Goal: Task Accomplishment & Management: Manage account settings

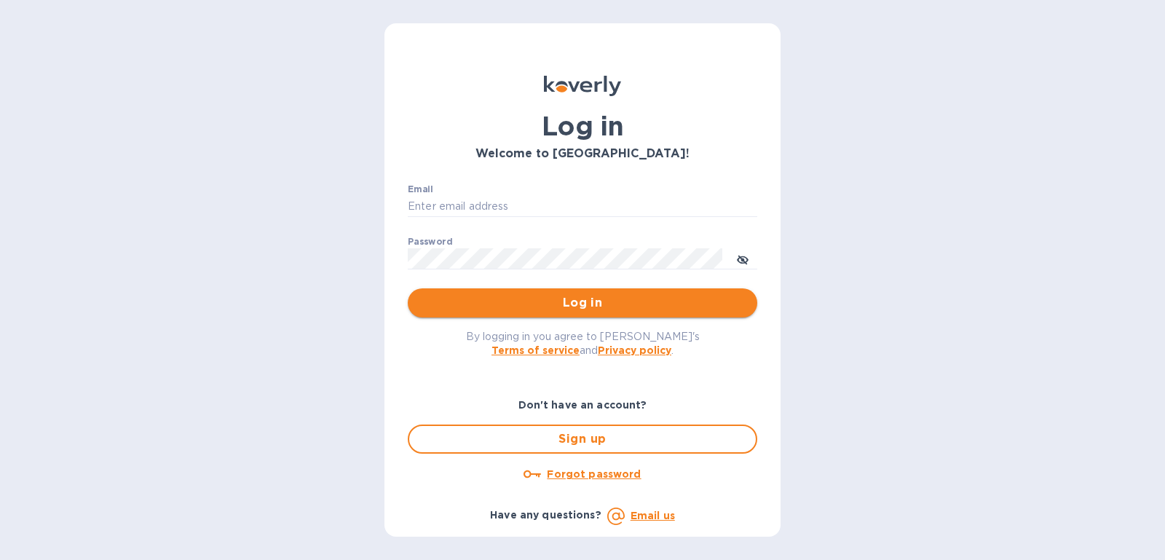
type input "[PERSON_NAME][EMAIL_ADDRESS][DOMAIN_NAME]"
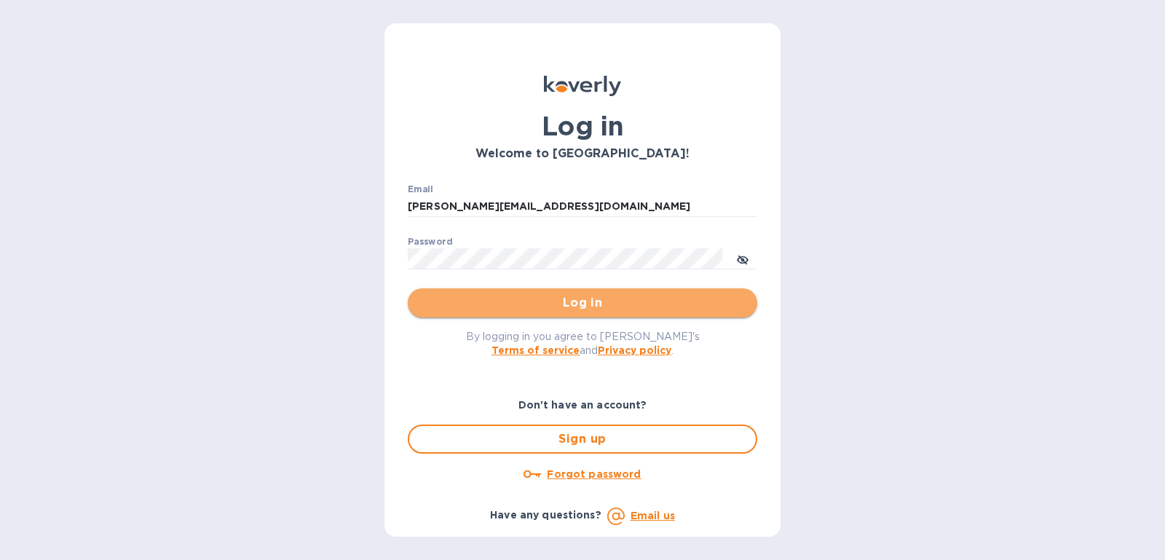
click at [605, 302] on span "Log in" at bounding box center [582, 302] width 326 height 17
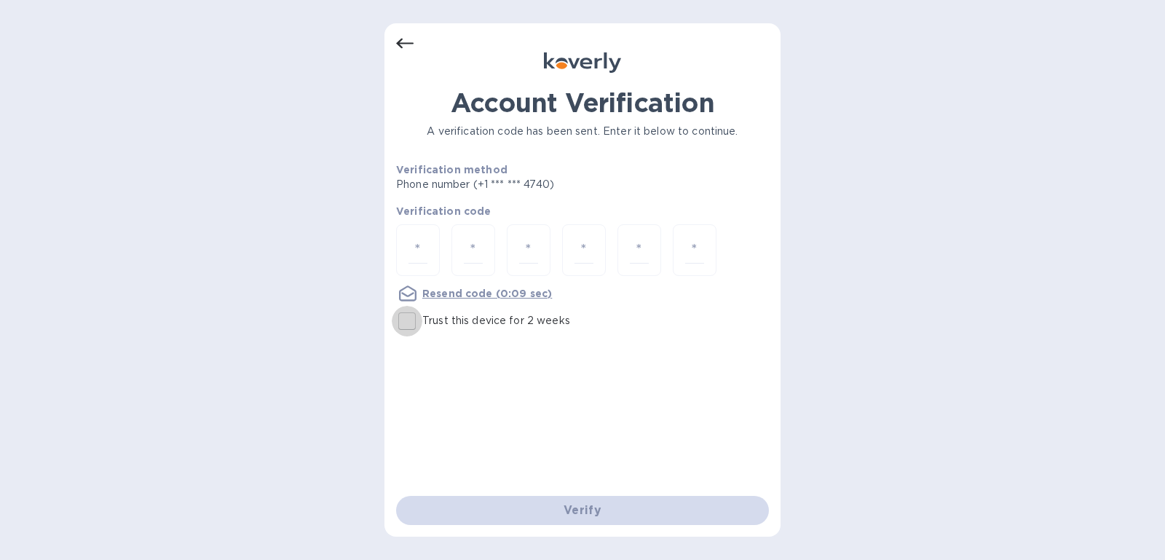
click at [409, 310] on input "Trust this device for 2 weeks" at bounding box center [407, 321] width 31 height 31
click at [409, 322] on input "Trust this device for 2 weeks" at bounding box center [407, 321] width 31 height 31
checkbox input "false"
click at [422, 259] on input "number" at bounding box center [418, 250] width 19 height 27
type input "8"
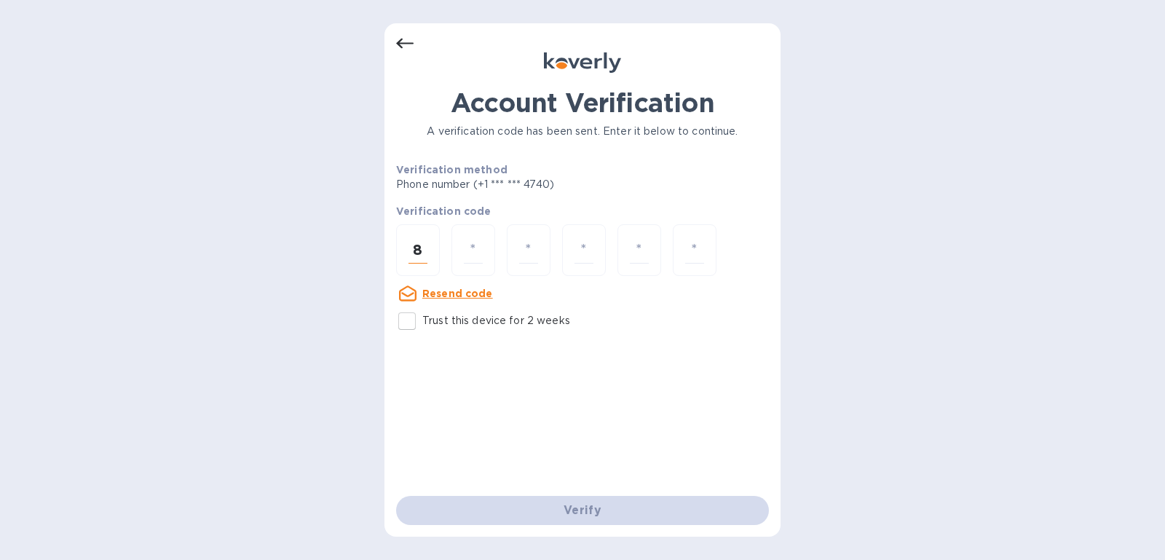
type input "8"
type input "4"
type input "3"
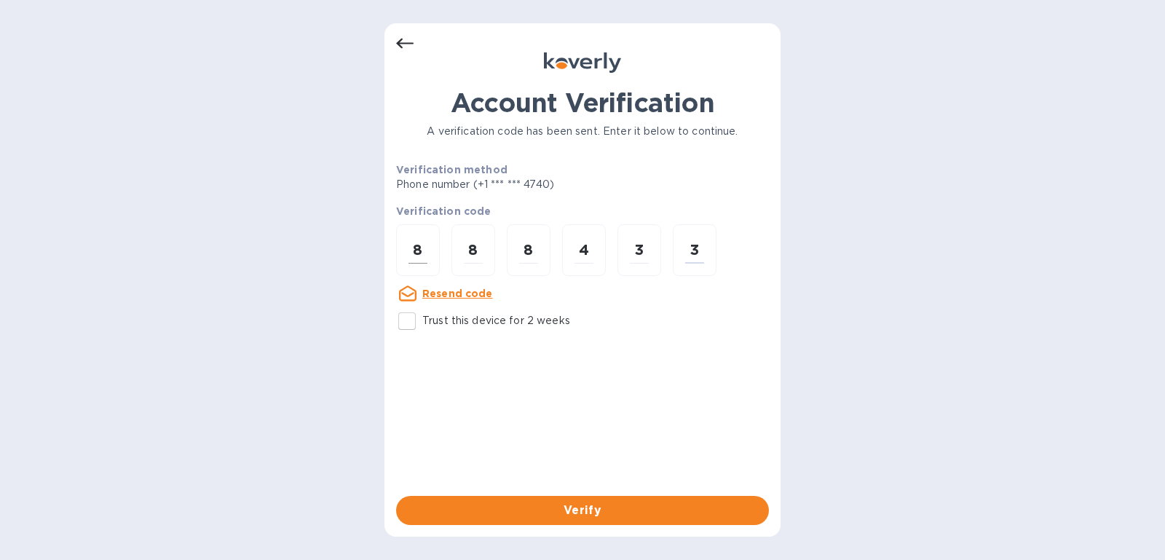
type input "3"
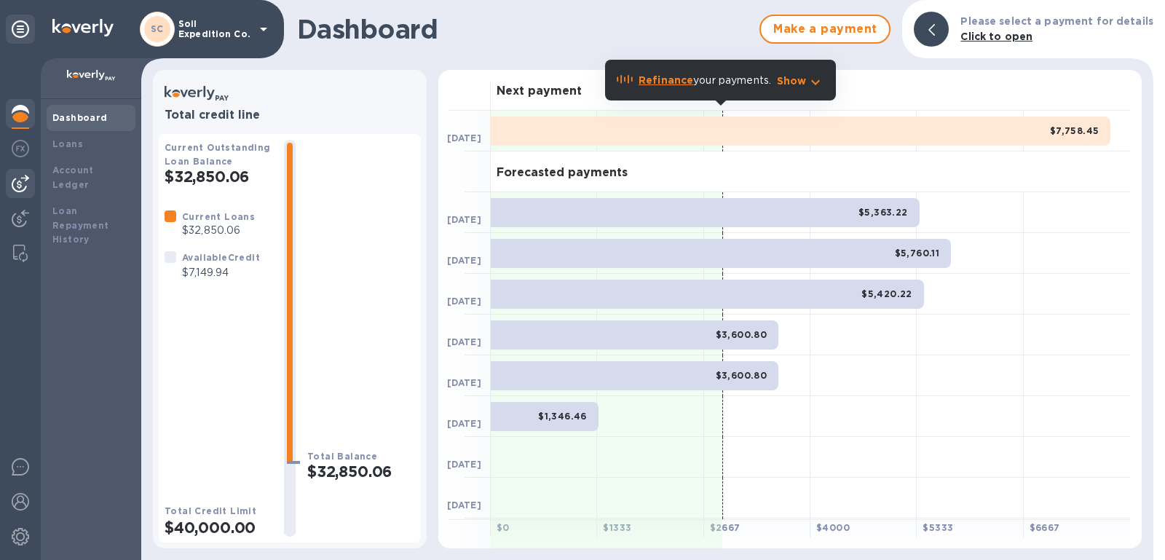
click at [19, 178] on img at bounding box center [20, 183] width 17 height 17
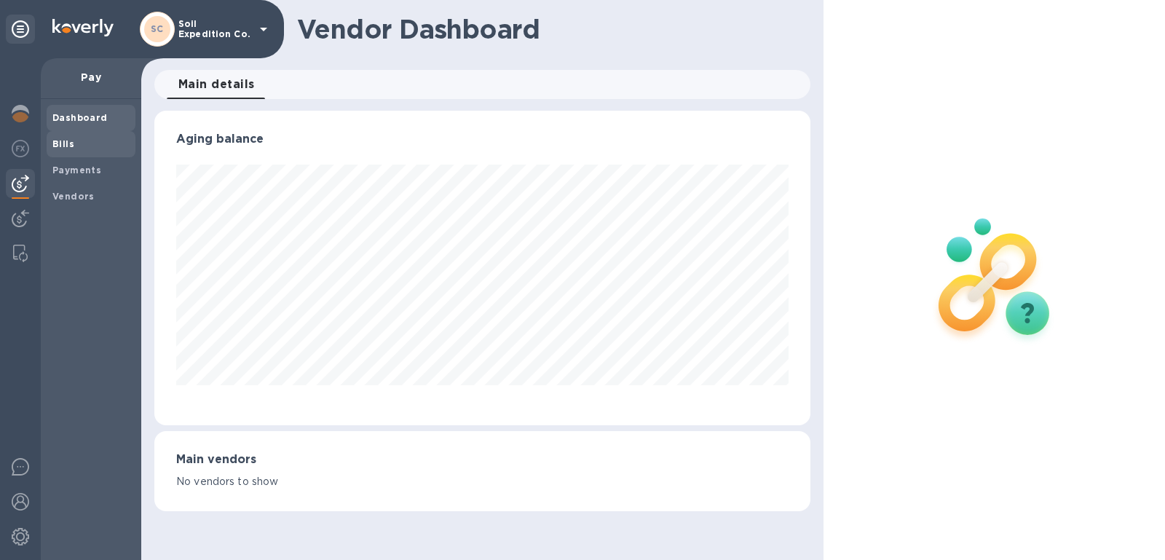
click at [80, 151] on div "Bills" at bounding box center [91, 144] width 89 height 26
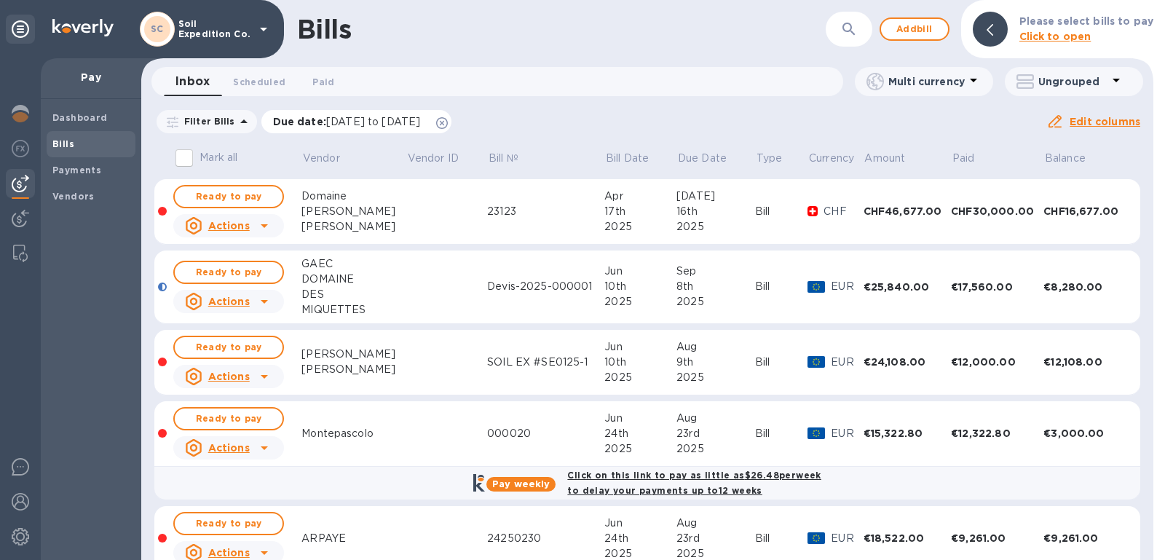
click at [448, 120] on icon at bounding box center [442, 123] width 12 height 12
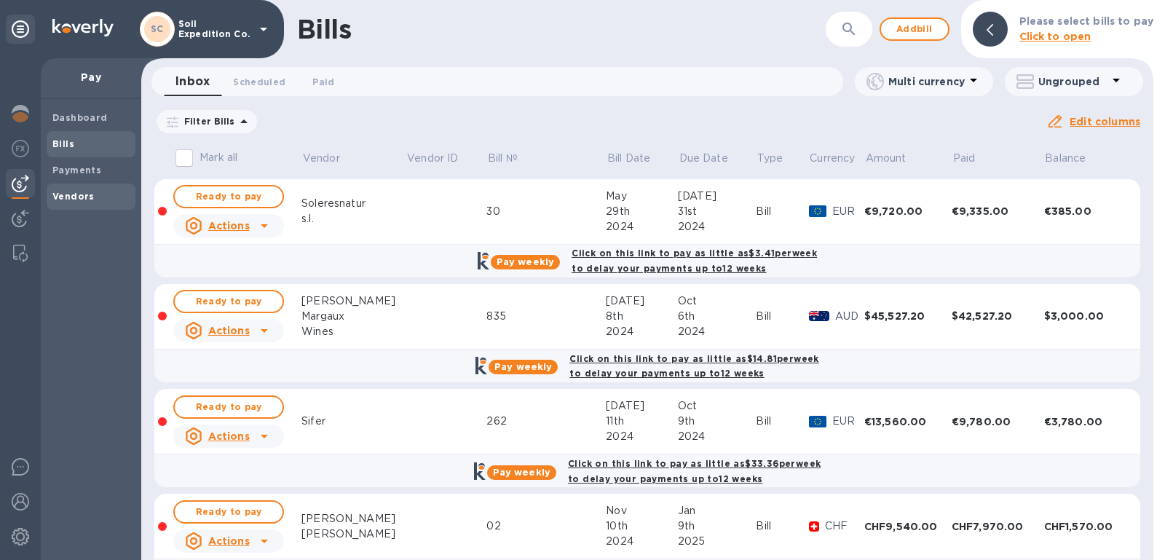
click at [119, 195] on span "Vendors" at bounding box center [90, 196] width 77 height 15
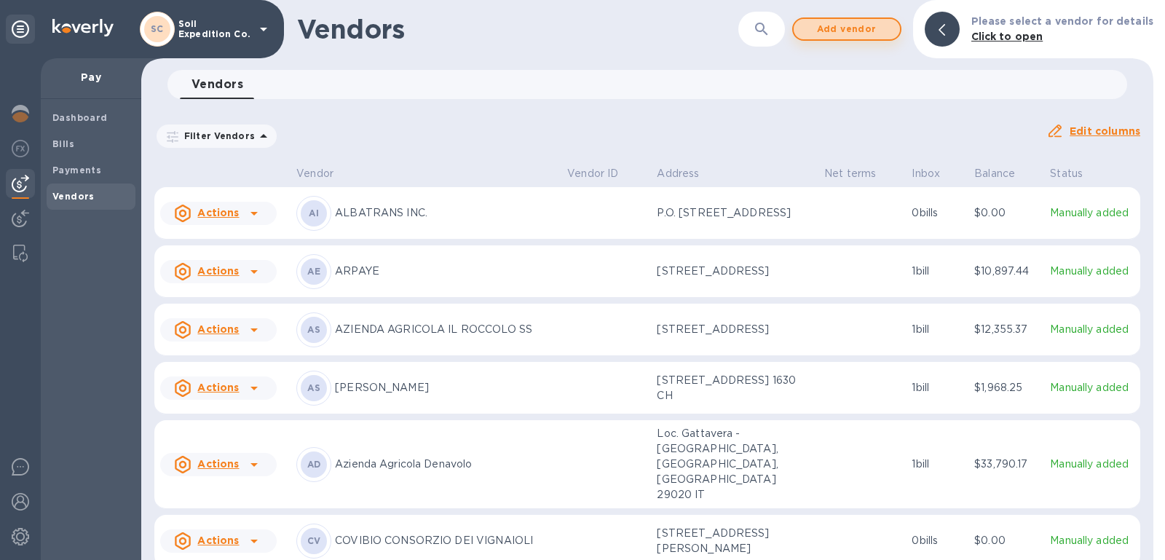
click at [880, 36] on span "Add vendor" at bounding box center [846, 28] width 83 height 17
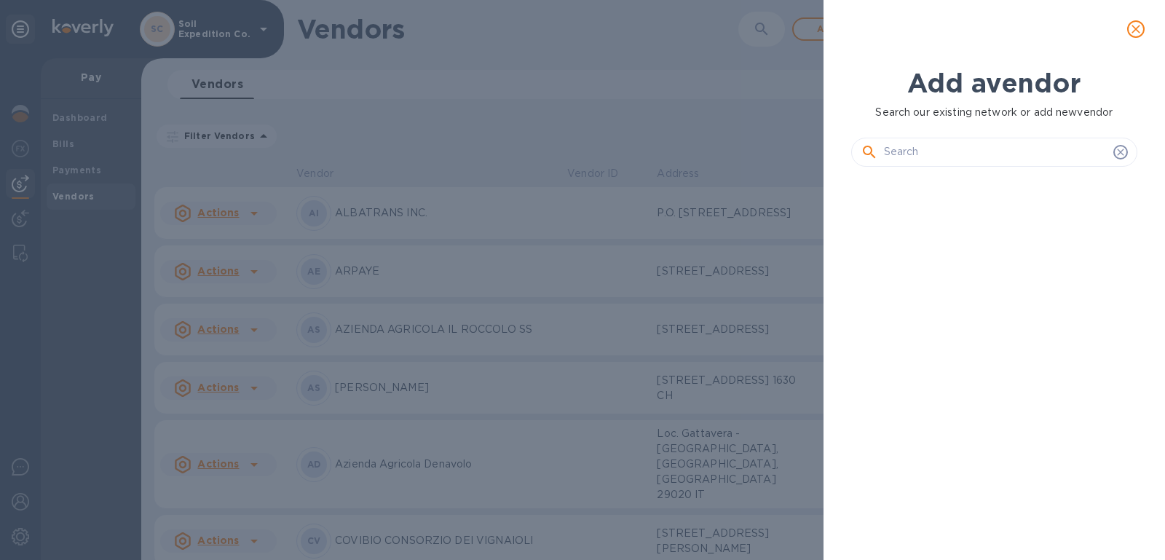
scroll to position [331, 292]
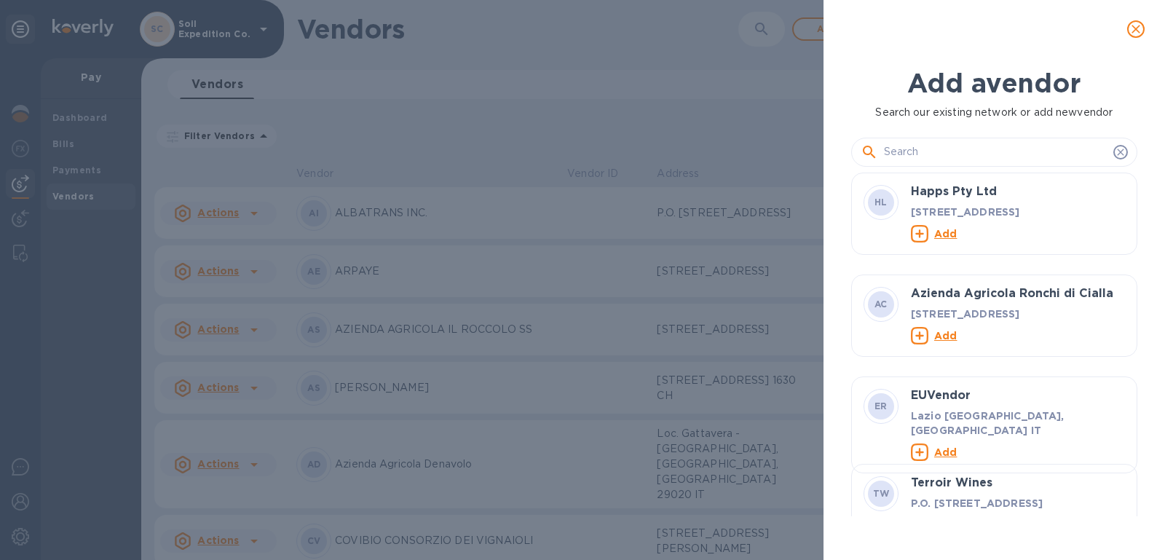
click at [1052, 135] on div at bounding box center [994, 146] width 286 height 52
click at [1040, 153] on input "text" at bounding box center [996, 152] width 224 height 22
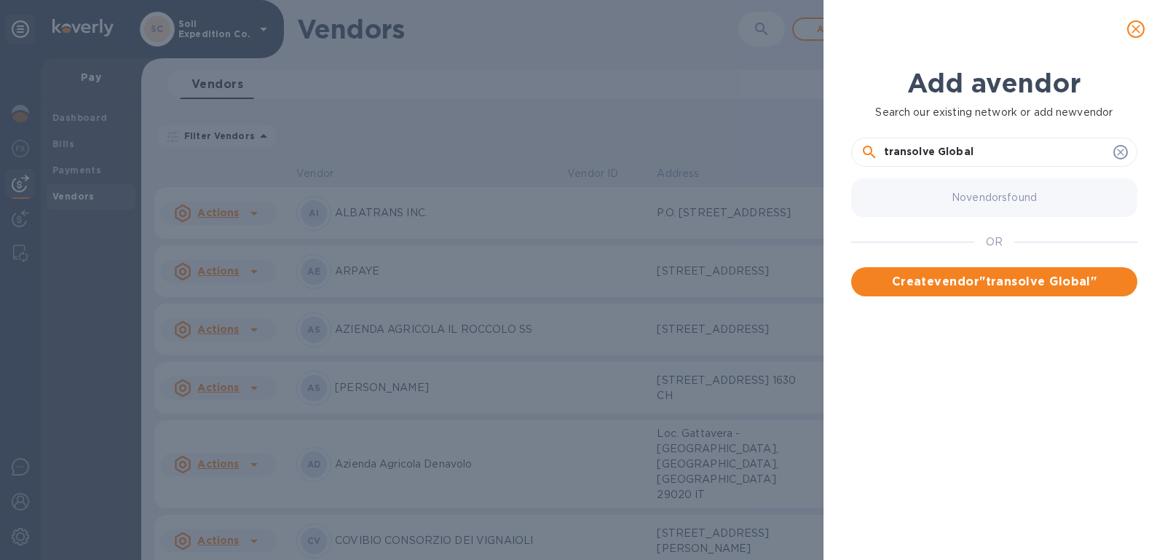
click at [942, 143] on input "transolve Global" at bounding box center [996, 152] width 224 height 22
paste input "TRANSOLVE GLOBAL USA"
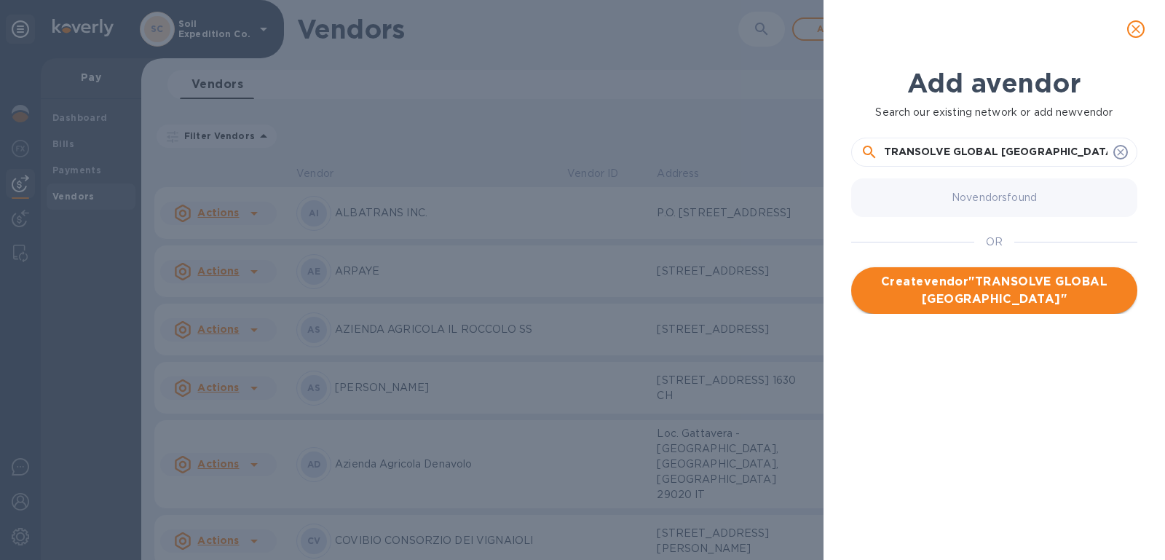
type input "TRANSOLVE GLOBAL USA"
click at [995, 275] on span "Create vendor " TRANSOLVE GLOBAL USA "" at bounding box center [994, 290] width 263 height 35
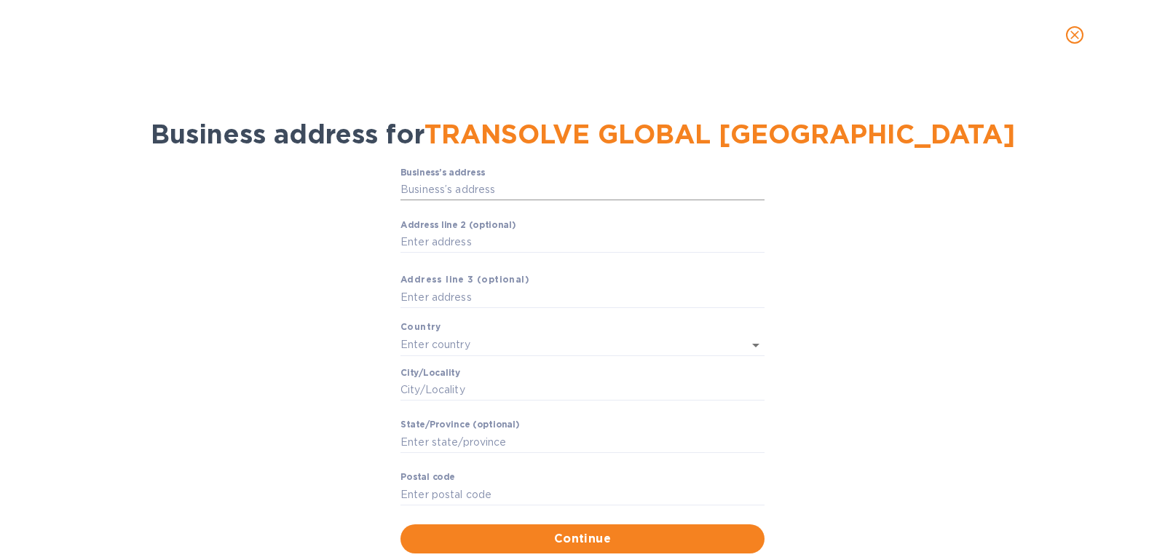
click at [466, 186] on input "Business’s аddress" at bounding box center [583, 190] width 364 height 22
click at [1053, 193] on div "Business’s аddress ​ Аddress line 2 (optional) ​ Аddress line 3 (optional) Coun…" at bounding box center [582, 360] width 1127 height 403
click at [481, 177] on div "Business’s аddress ​" at bounding box center [583, 194] width 364 height 52
click at [480, 186] on input "Business’s аddress" at bounding box center [583, 190] width 364 height 22
paste input "840 APOLLO ST STE 100"
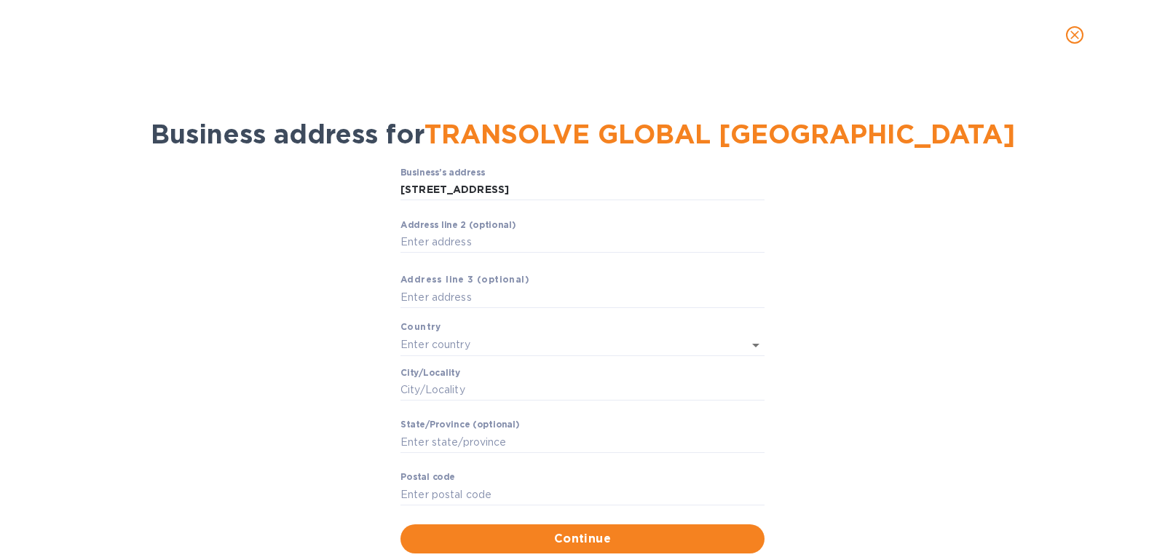
type input "840 Apollo Street"
type input "United States"
type input "El Segundo"
type input "CA"
type input "90245"
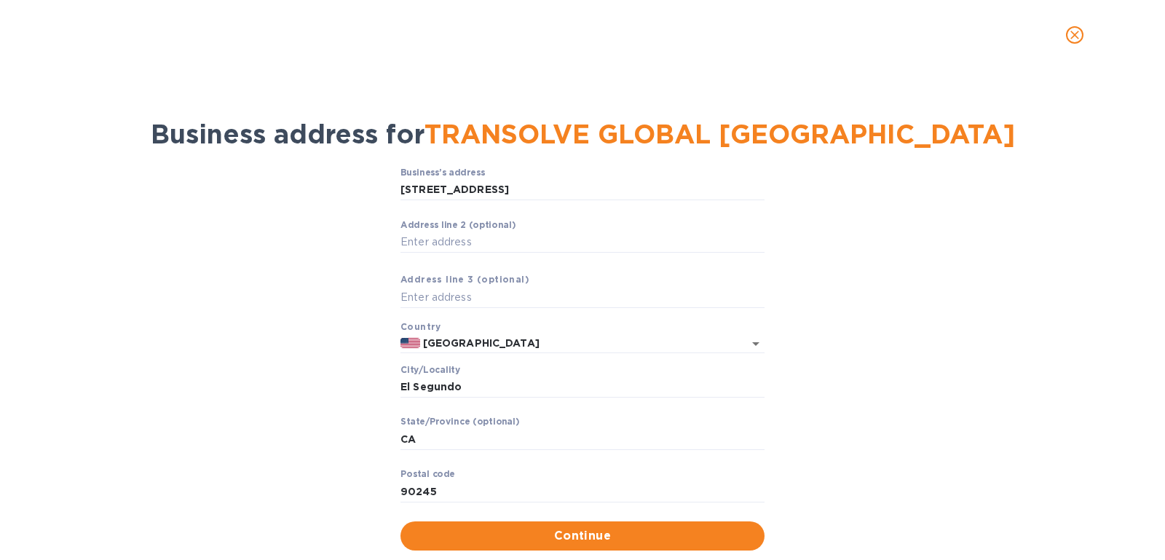
scroll to position [35, 0]
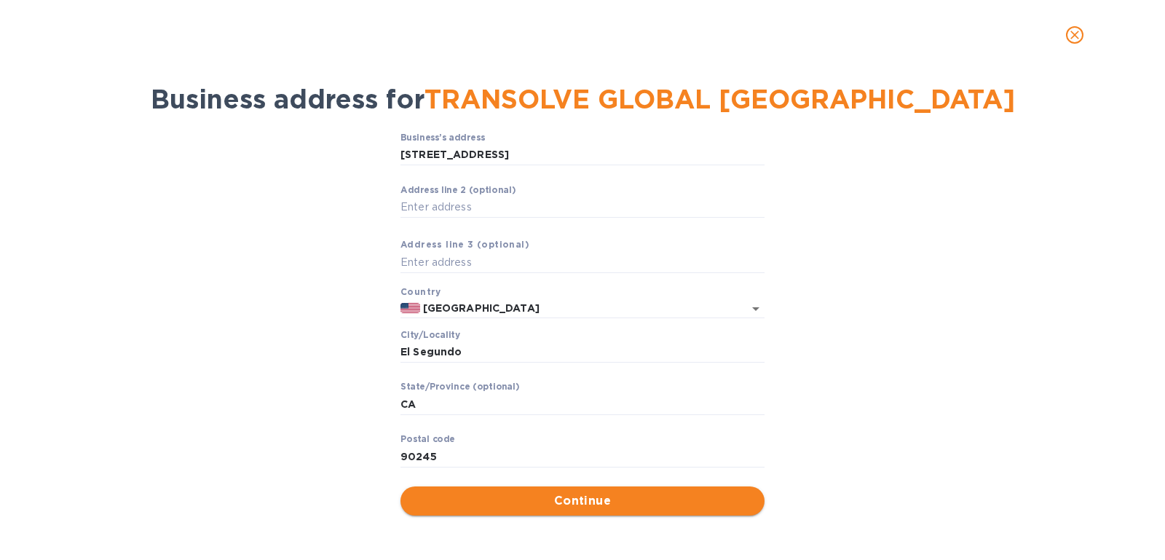
click at [599, 511] on button "Continue" at bounding box center [583, 500] width 364 height 29
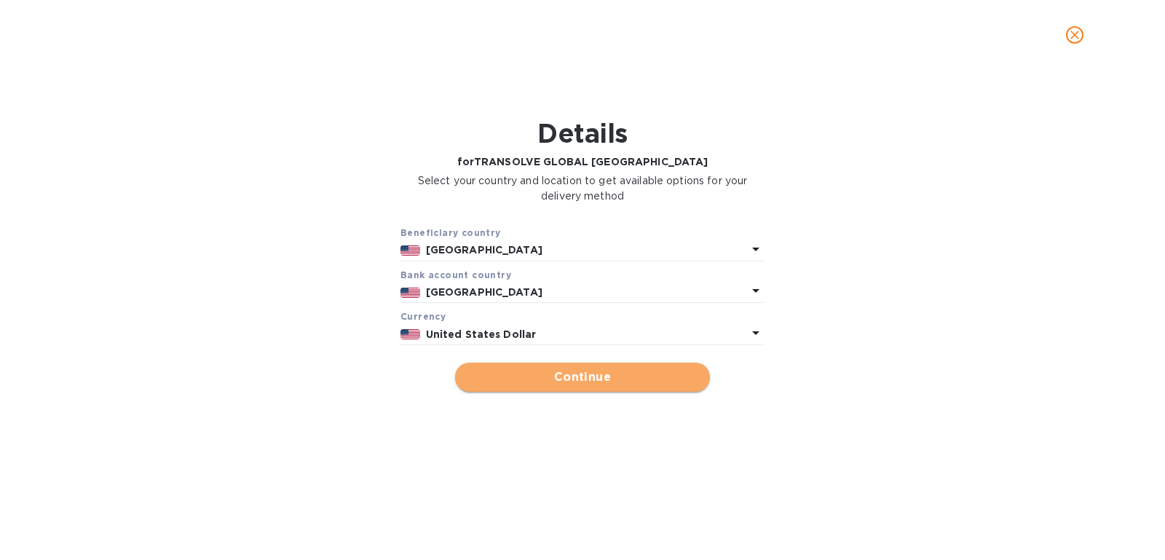
click at [623, 385] on span "Continue" at bounding box center [583, 377] width 232 height 17
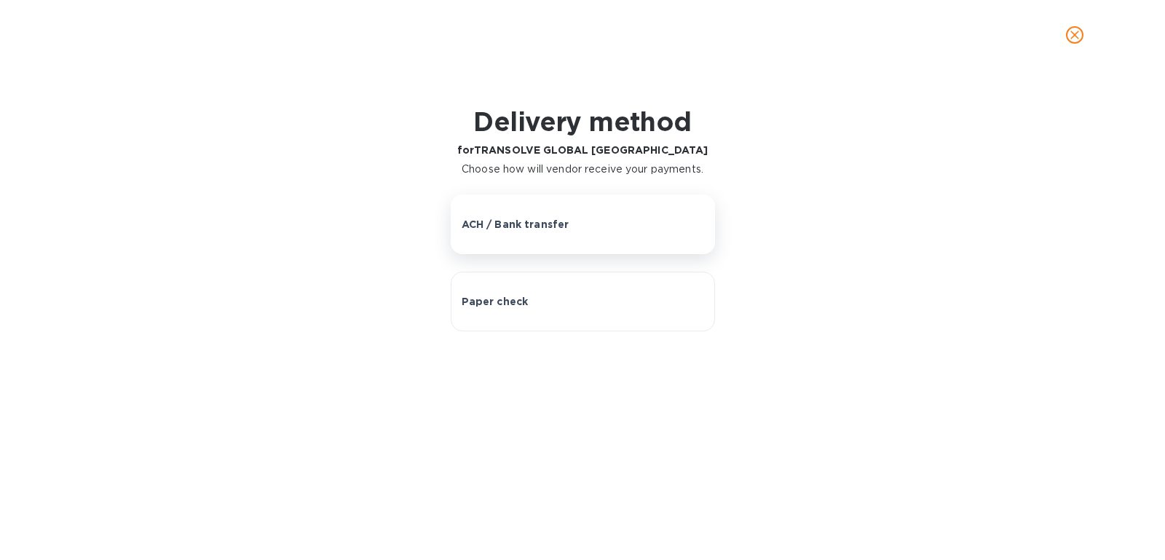
click at [578, 230] on div "ACH / Bank transfer" at bounding box center [583, 224] width 243 height 15
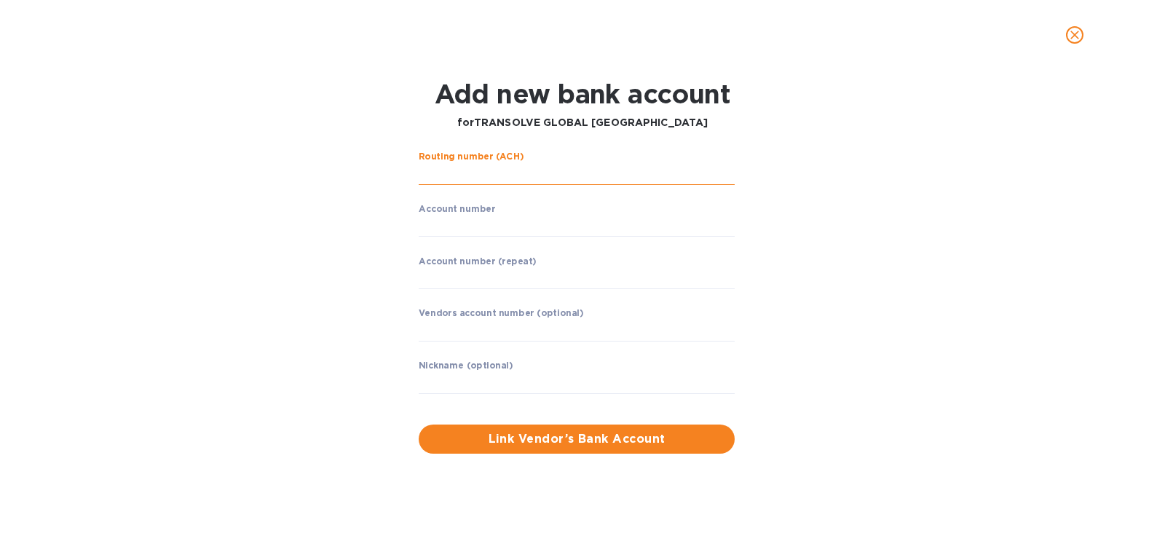
click at [530, 178] on input "string" at bounding box center [577, 174] width 316 height 22
click at [524, 223] on input "string" at bounding box center [577, 227] width 316 height 22
click at [454, 223] on input "string" at bounding box center [577, 227] width 316 height 22
type input "828328069"
click at [535, 289] on div "Account number (repeat) ​" at bounding box center [577, 282] width 316 height 52
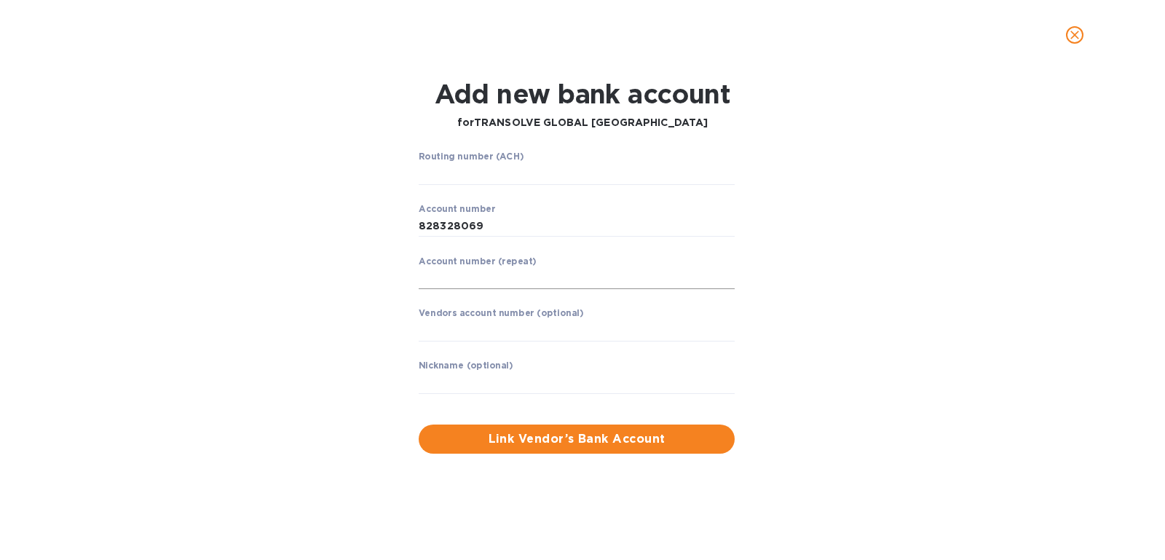
click at [535, 282] on input "string" at bounding box center [577, 279] width 316 height 22
type input "828328069"
click at [476, 187] on p "​" at bounding box center [577, 195] width 316 height 17
click at [481, 169] on input "string" at bounding box center [577, 174] width 316 height 22
click at [482, 167] on input "string" at bounding box center [577, 174] width 316 height 22
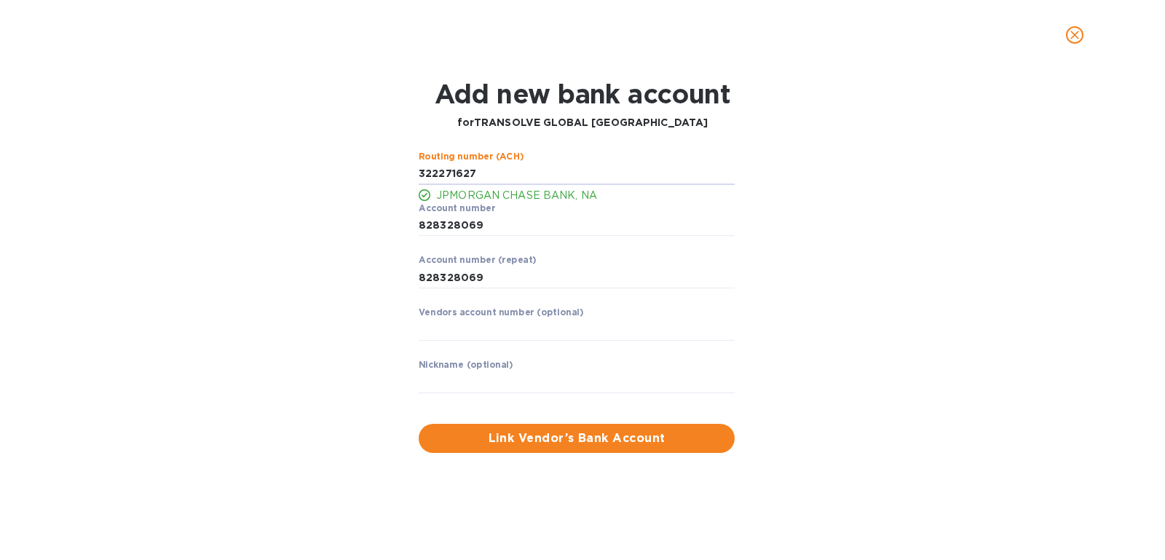
type input "322271627"
click at [859, 425] on div "Routing number (ACH) JPMORGAN CHASE BANK, NA Account number ​ Account number (r…" at bounding box center [583, 302] width 752 height 319
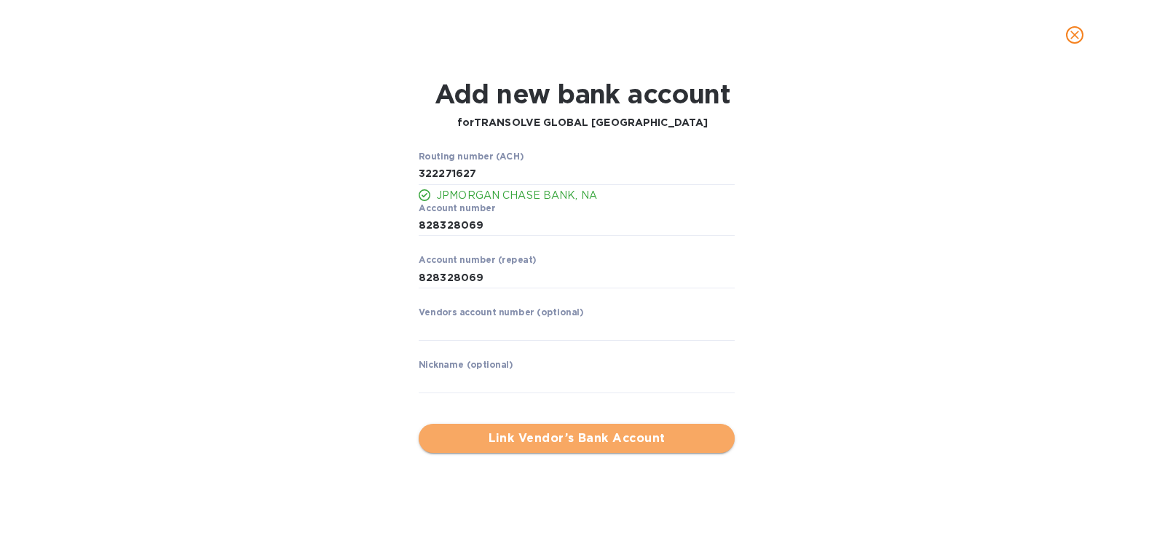
click at [575, 427] on button "Link Vendor’s Bank Account" at bounding box center [577, 438] width 316 height 29
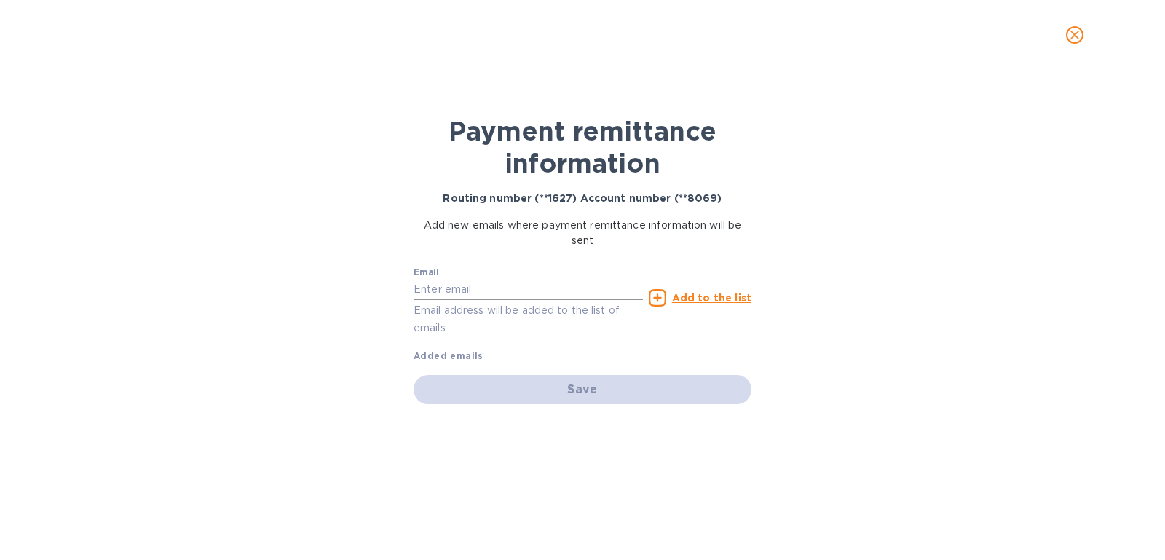
click at [451, 283] on input "text" at bounding box center [528, 290] width 229 height 22
type input "b"
paste input "megan.levy@transolve.com.a"
type input "megan.levy@transolve.com.a"
click at [701, 296] on u "Add to the list" at bounding box center [711, 298] width 79 height 12
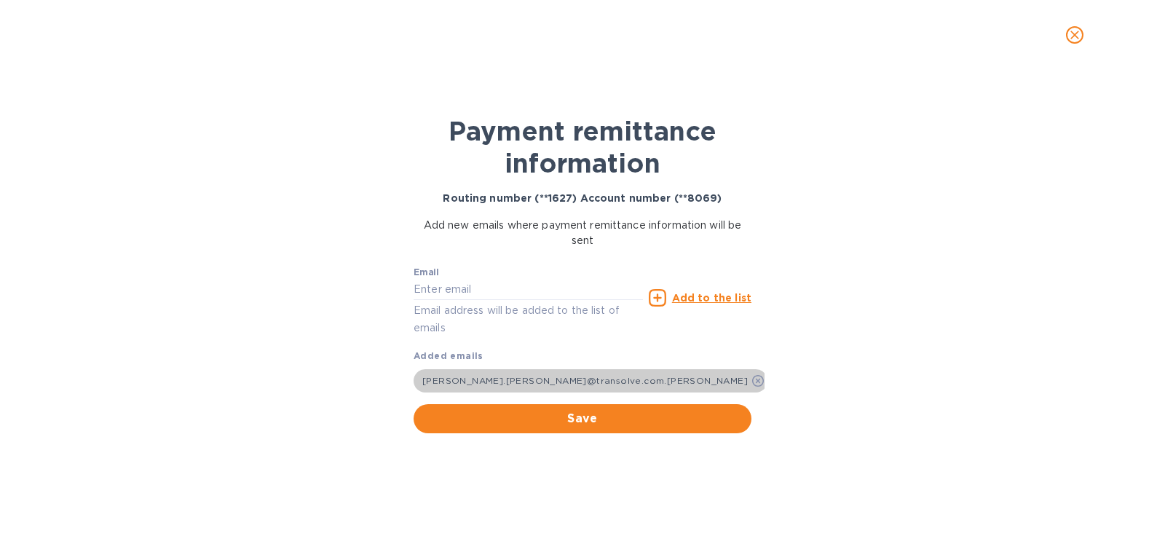
click at [752, 384] on icon at bounding box center [758, 381] width 12 height 12
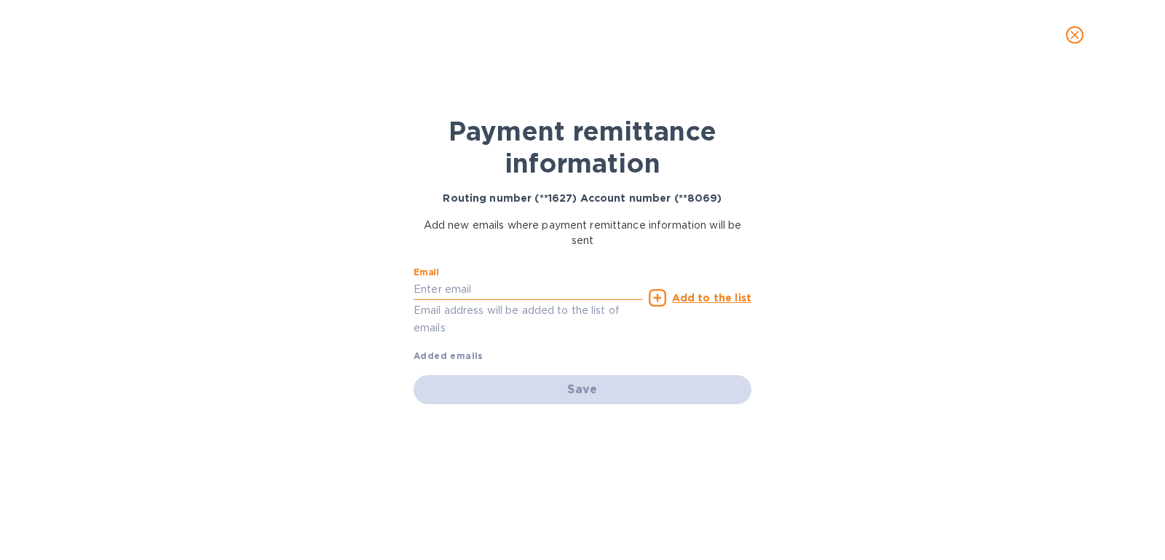
click at [476, 292] on input "text" at bounding box center [528, 290] width 229 height 22
paste input "Monica.Min@transolve.com.au"
type input "Monica.Min@transolve.com.au"
click at [712, 294] on u "Add to the list" at bounding box center [711, 298] width 79 height 12
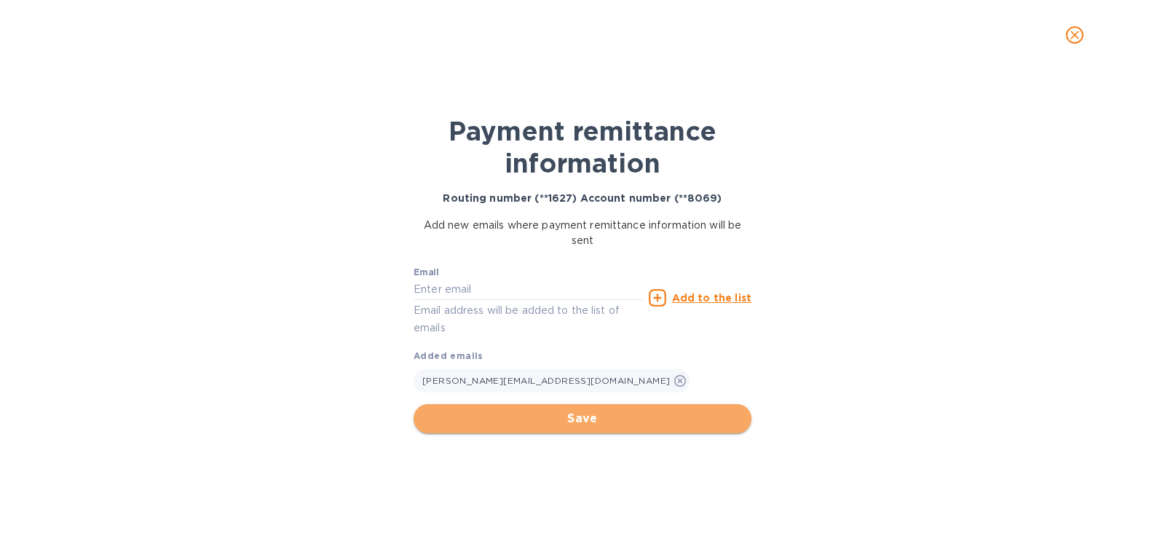
click at [569, 417] on span "Save" at bounding box center [582, 418] width 315 height 17
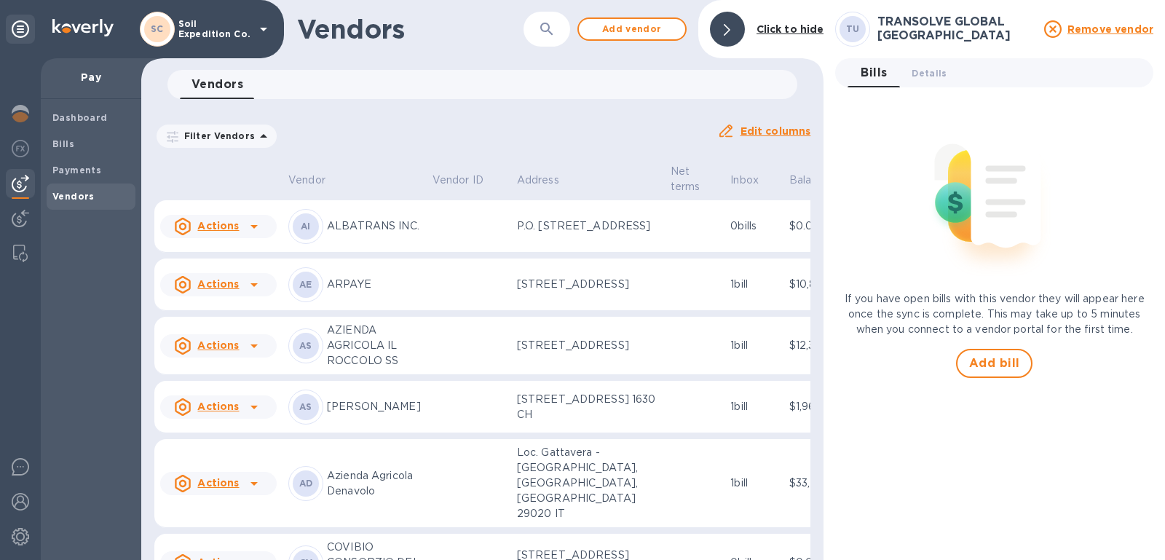
click at [1034, 390] on div "TU TRANSOLVE GLOBAL USA Remove vendor Bills 0 Details 0 If you have open bills …" at bounding box center [994, 280] width 318 height 537
click at [999, 365] on span "Add bill" at bounding box center [994, 363] width 51 height 17
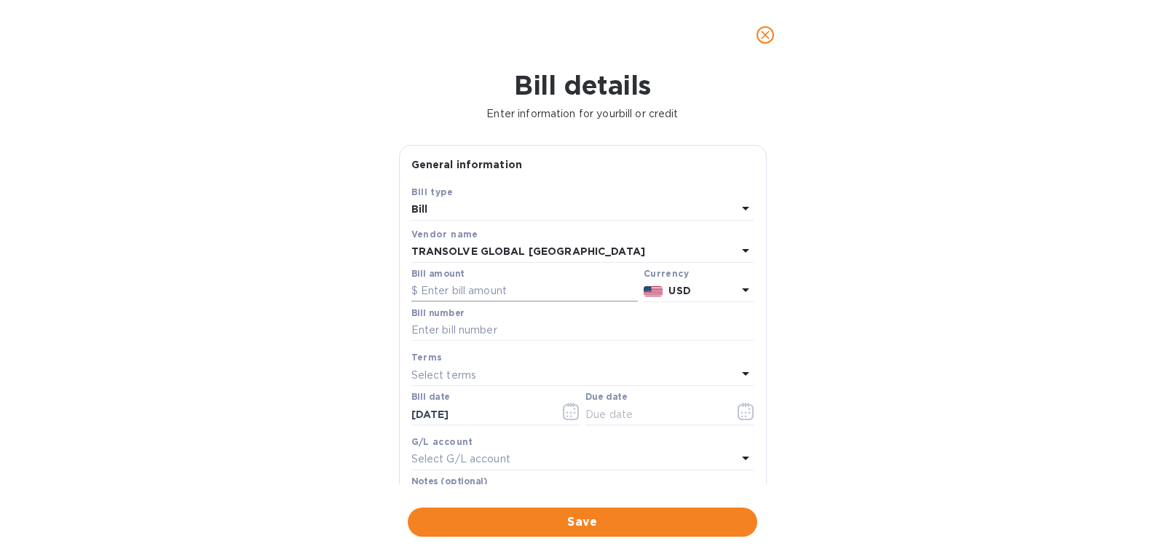
click at [492, 291] on input "text" at bounding box center [524, 291] width 226 height 22
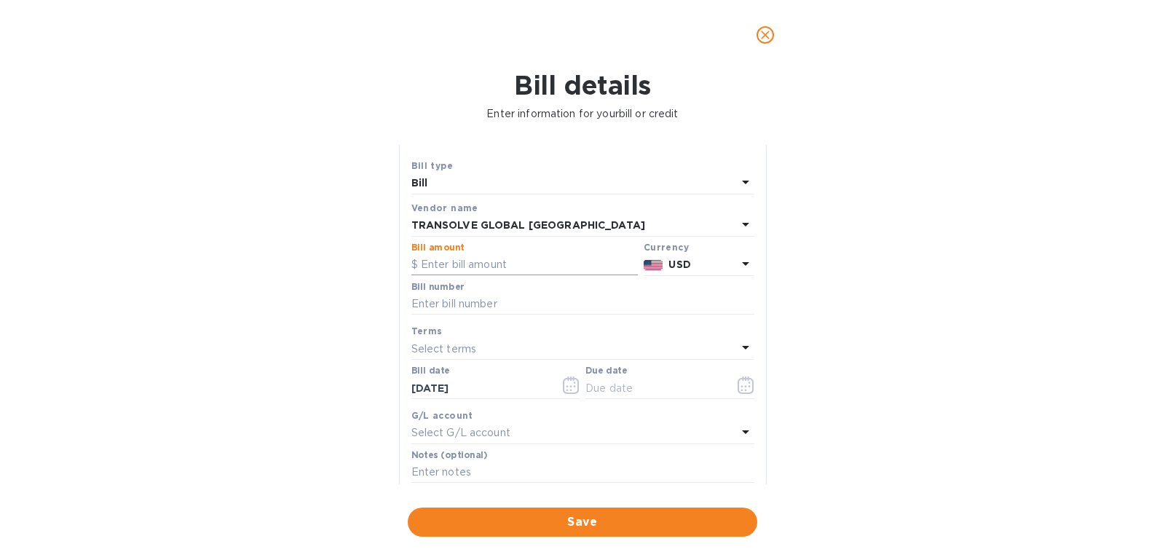
paste input "3,691.35"
type input "3,691.35"
click at [874, 377] on div "Bill details Enter information for your bill or credit General information Save…" at bounding box center [582, 315] width 1165 height 490
click at [457, 299] on input "text" at bounding box center [582, 304] width 343 height 22
paste input "S00035288/E"
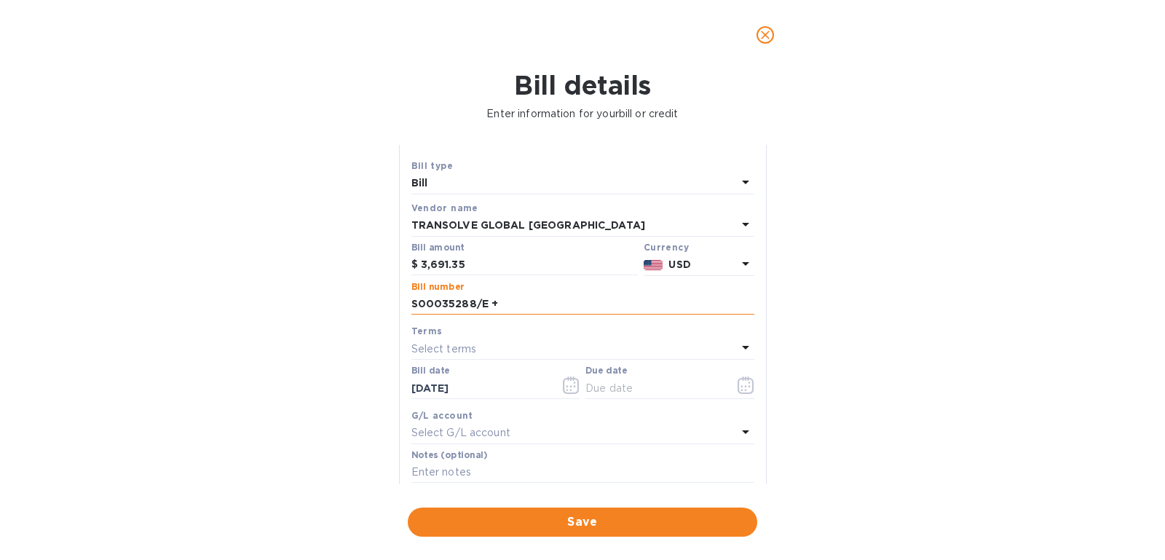
paste input "S00035288/D"
click at [612, 310] on input "S00035288/E + S00035288/D +" at bounding box center [582, 304] width 343 height 22
paste input "S00035288/C"
paste input "S00035288/B"
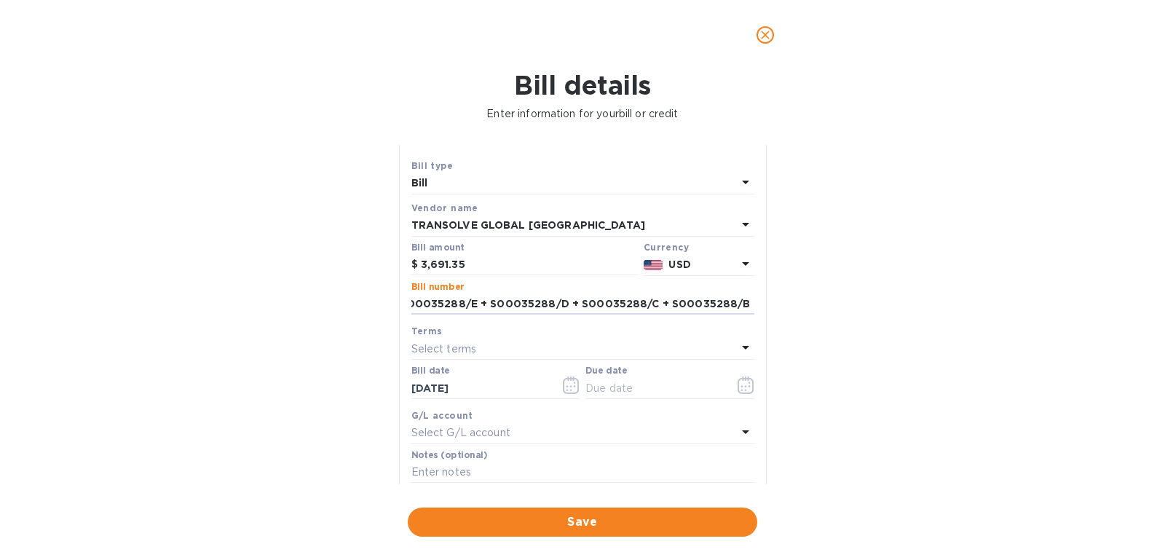
type input "S00035288/E + S00035288/D + S00035288/C + S00035288/B +"
click at [754, 308] on div "Save Bill type Bill Vendor name TRANSOLVE GLOBAL USA Bill amount $ 3,691.35 Cur…" at bounding box center [583, 327] width 366 height 339
click at [749, 303] on div "Bill number S00035288/E + S00035288/D + S00035288/C + S00035288/B +" at bounding box center [583, 300] width 349 height 42
click at [736, 302] on input "S00035288/E + S00035288/D + S00035288/C + S00035288/B +" at bounding box center [582, 304] width 343 height 22
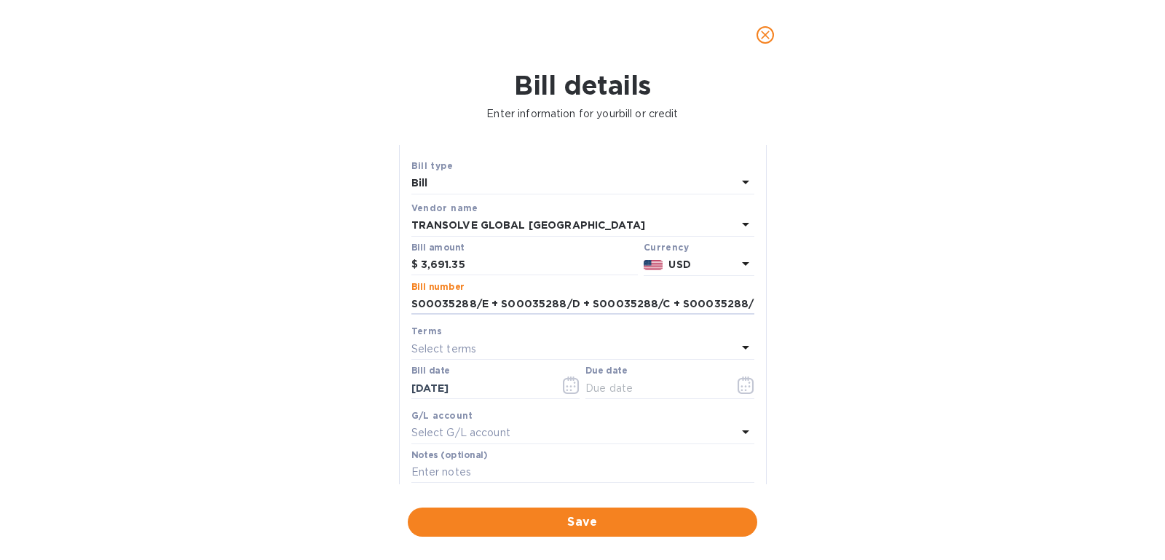
click at [749, 299] on div "Bill number S00035288/E + S00035288/D + S00035288/C + S00035288/B +" at bounding box center [583, 300] width 349 height 42
click at [710, 299] on input "S00035288/E + S00035288/D + S00035288/C + S00035288/B +" at bounding box center [582, 304] width 343 height 22
click at [455, 344] on p "Select terms" at bounding box center [444, 349] width 66 height 15
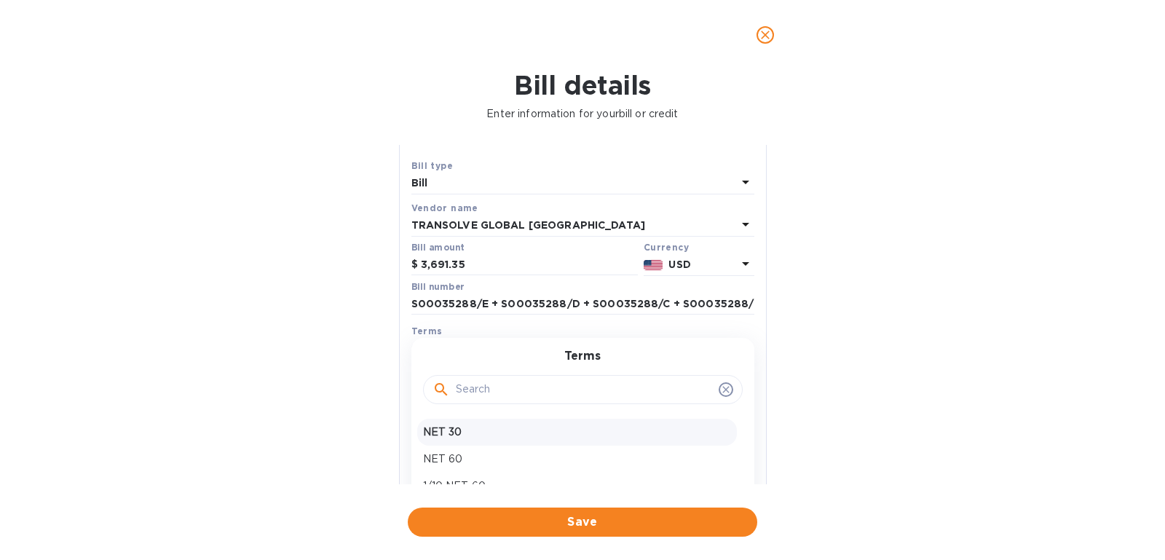
click at [441, 425] on p "NET 30" at bounding box center [577, 432] width 308 height 15
type input "10/04/2025"
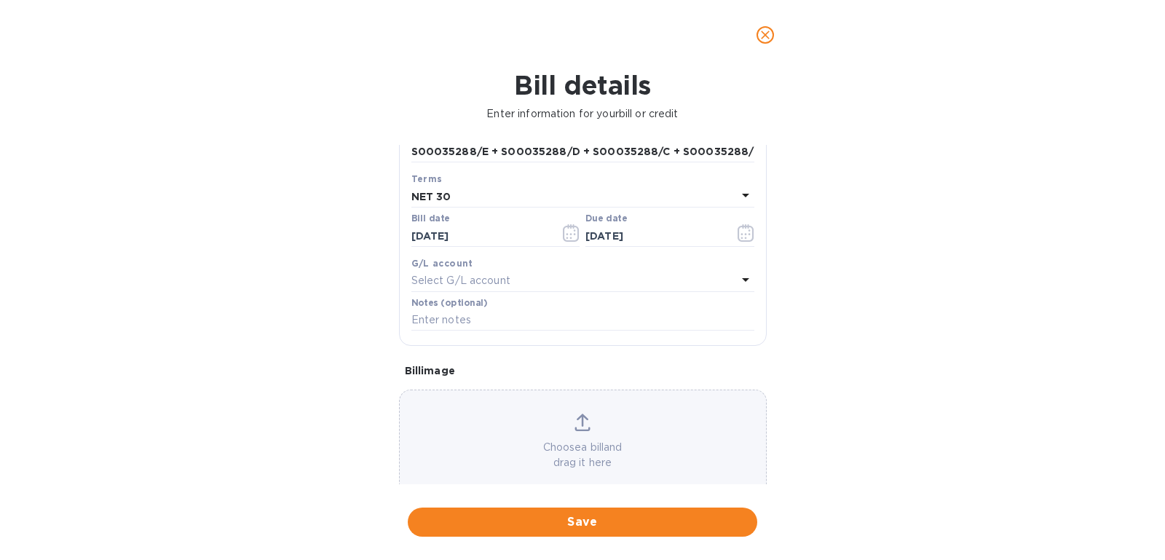
scroll to position [205, 0]
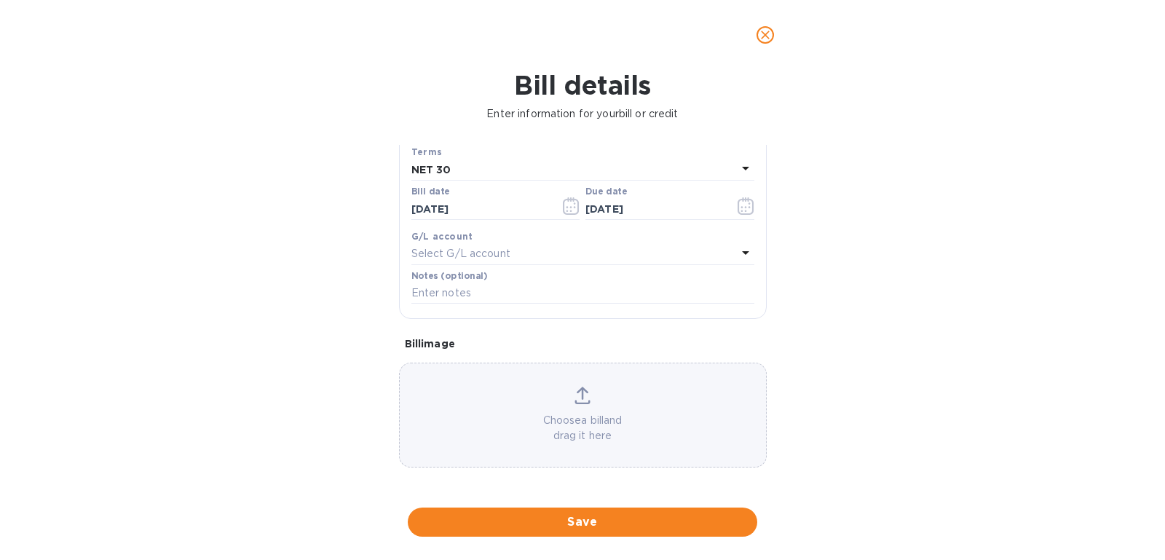
click at [623, 419] on p "Choose a bill and drag it here" at bounding box center [583, 428] width 366 height 31
click at [532, 415] on p "Choose a bill and drag it here" at bounding box center [583, 428] width 366 height 31
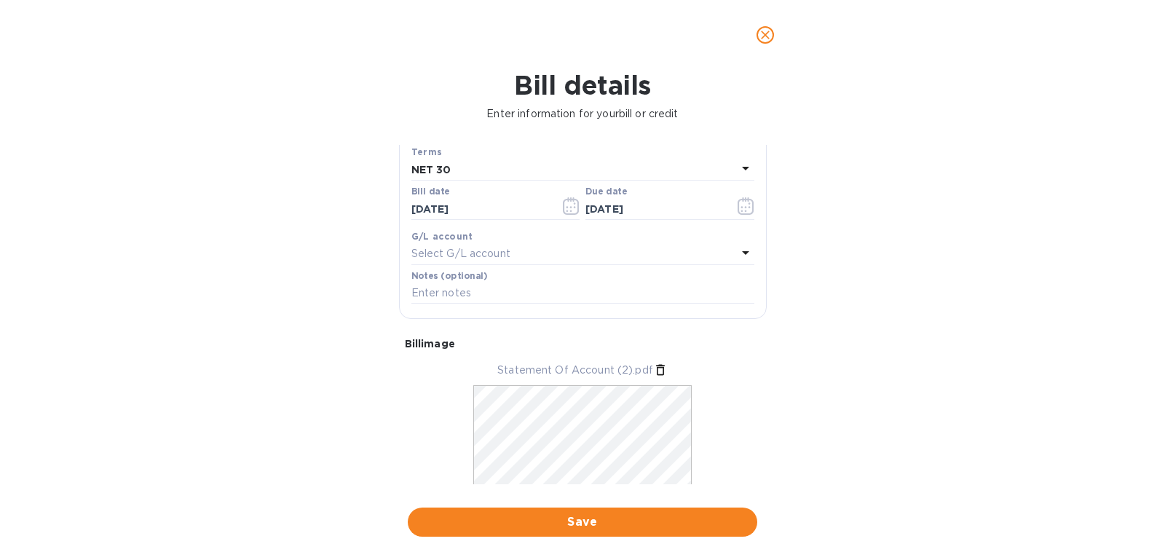
scroll to position [250, 0]
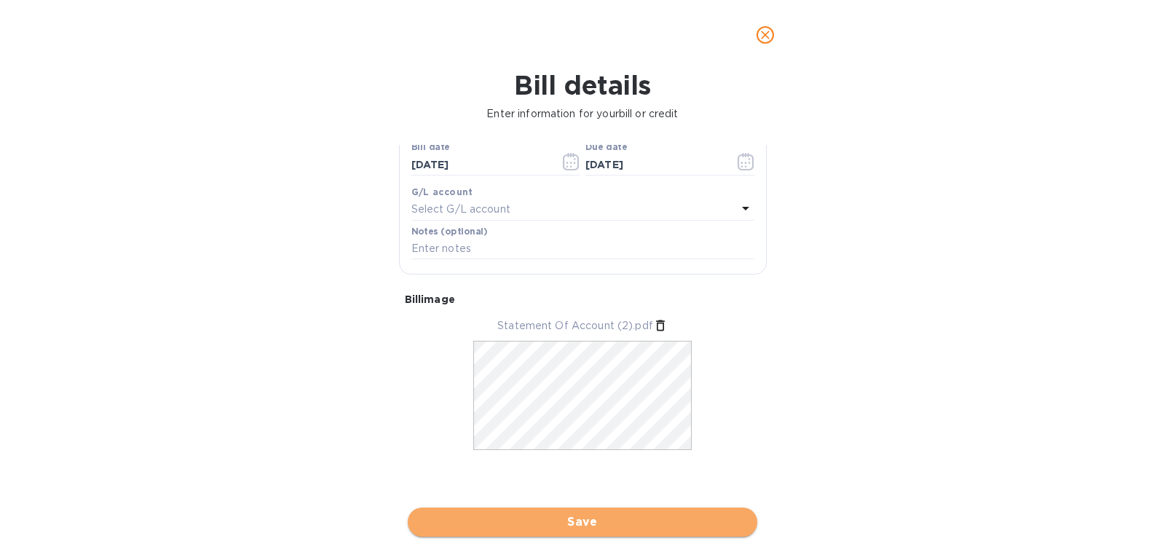
click at [615, 516] on span "Save" at bounding box center [582, 521] width 326 height 17
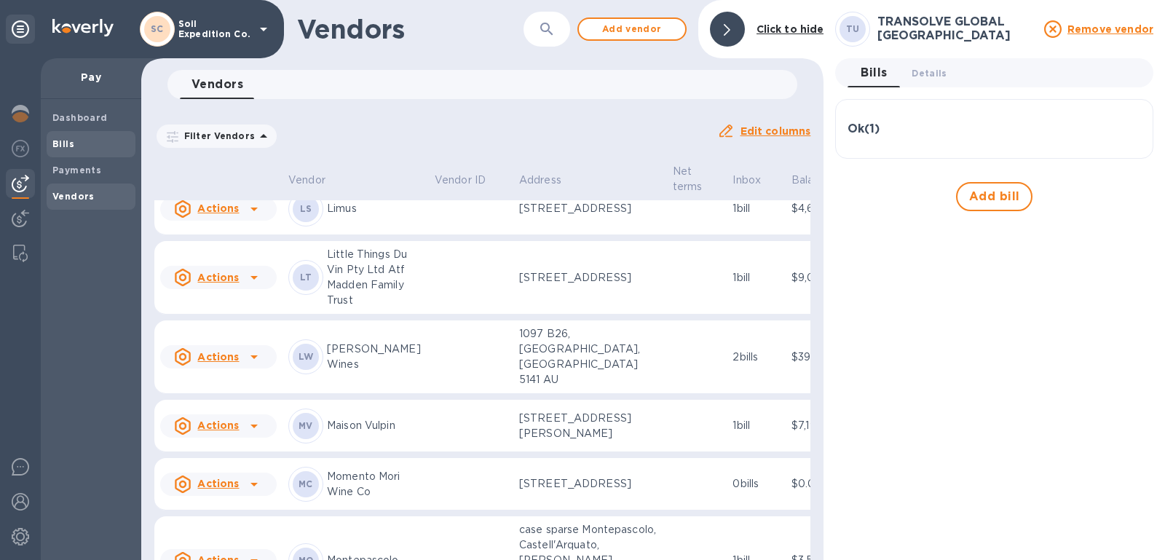
scroll to position [2003, 0]
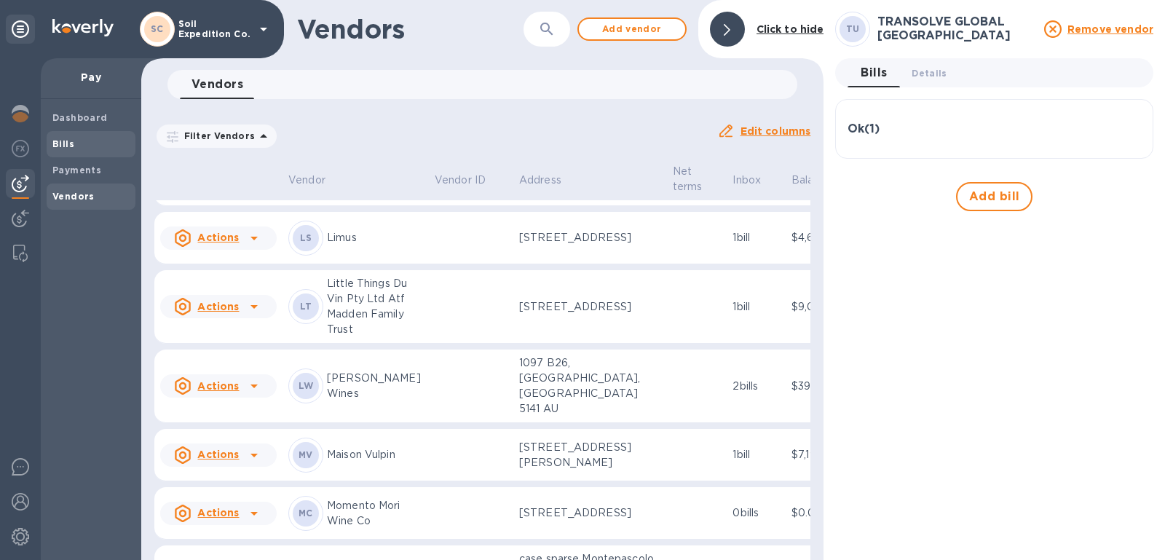
click at [98, 156] on div "Bills" at bounding box center [91, 144] width 89 height 26
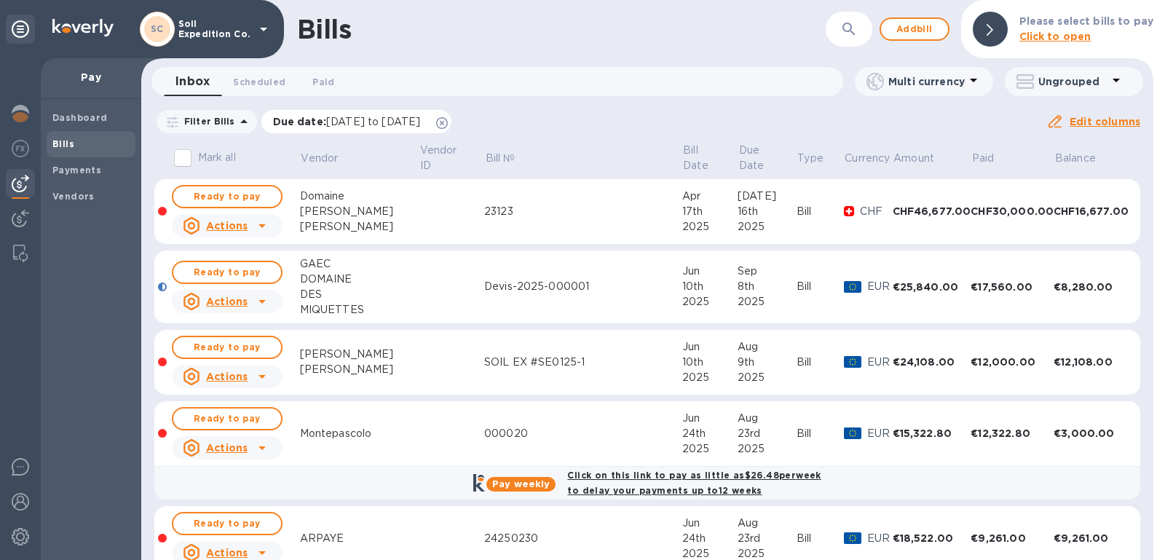
click at [448, 120] on icon at bounding box center [442, 123] width 12 height 12
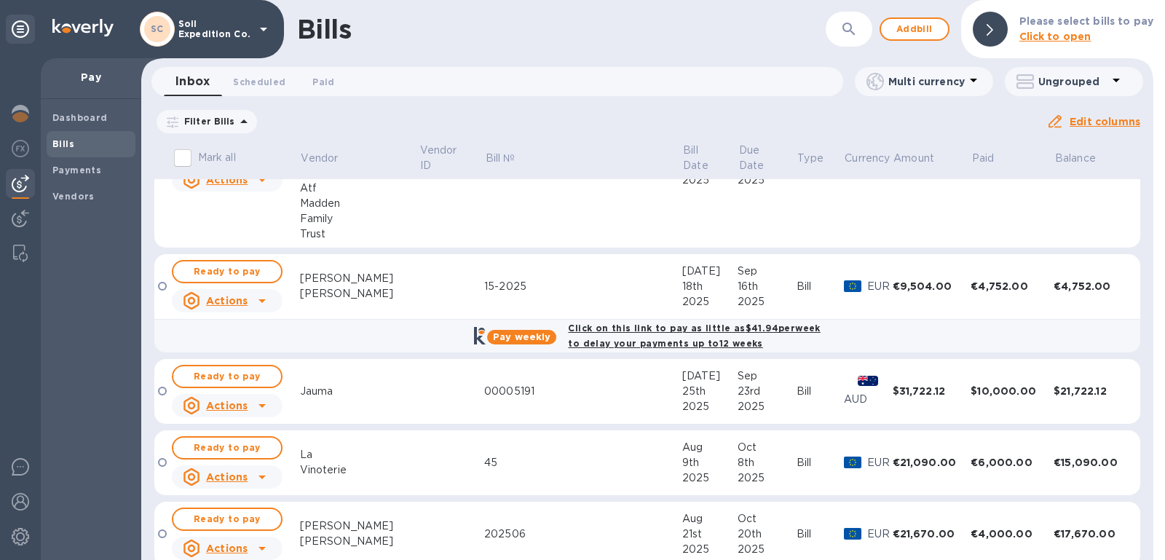
scroll to position [2358, 0]
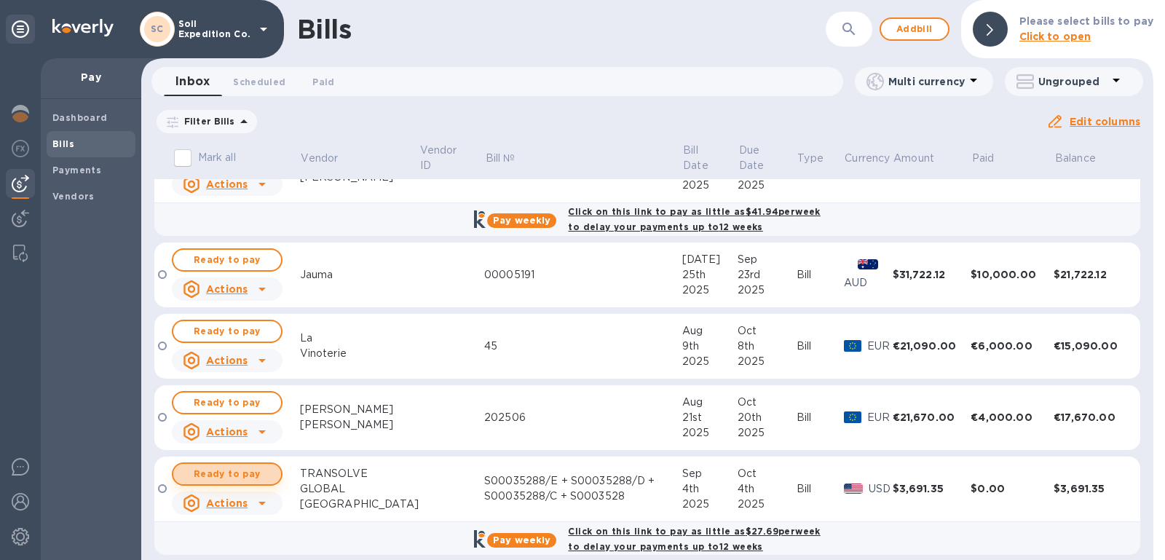
click at [253, 465] on span "Ready to pay" at bounding box center [227, 473] width 84 height 17
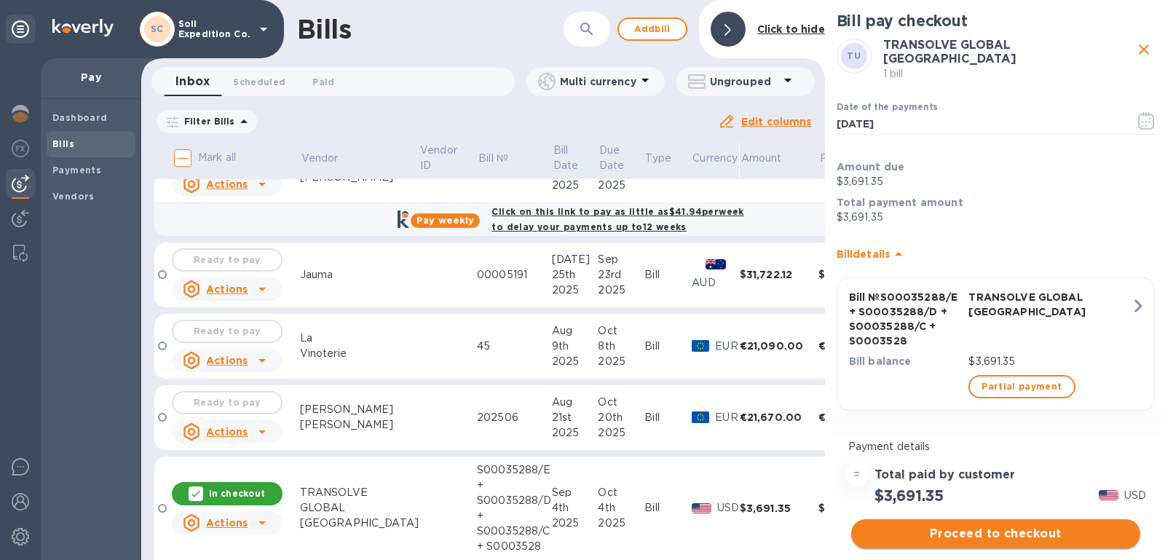
click at [1017, 527] on span "Proceed to checkout" at bounding box center [996, 533] width 266 height 17
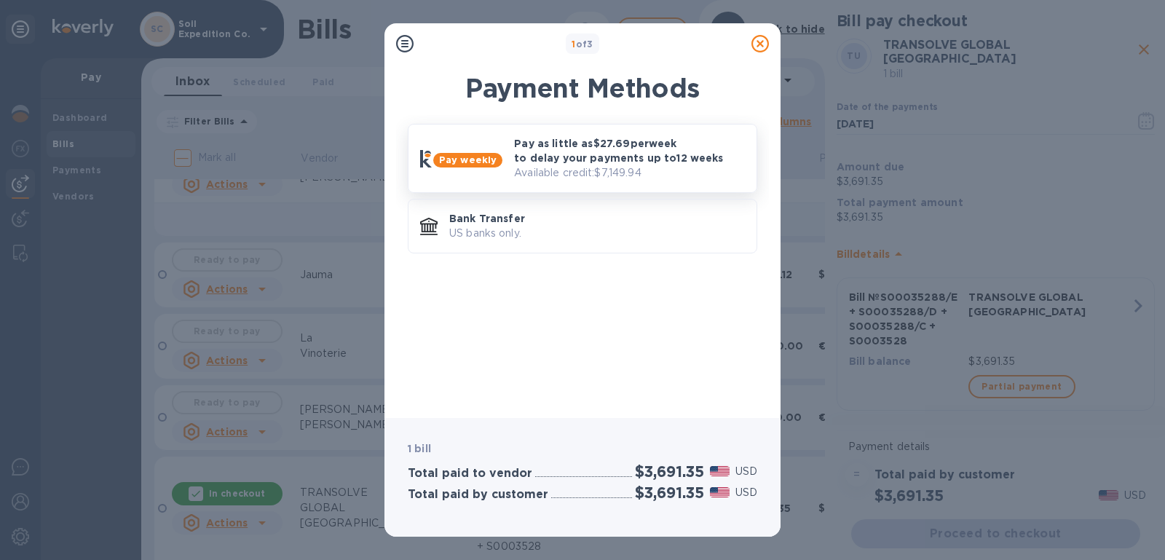
click at [546, 170] on p "Available credit: $7,149.94" at bounding box center [629, 172] width 231 height 15
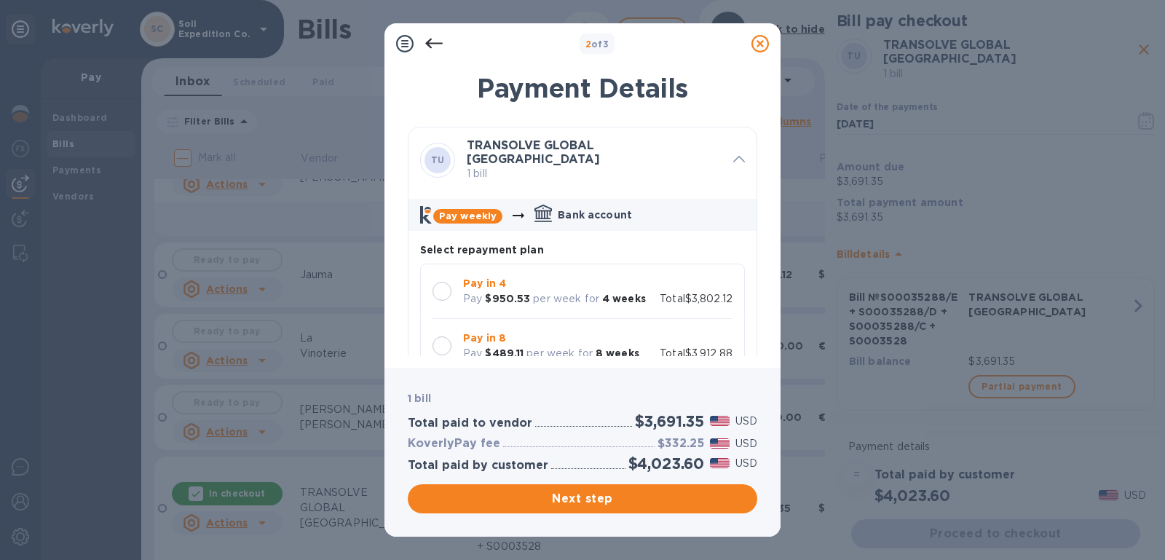
click at [450, 290] on div at bounding box center [442, 291] width 31 height 31
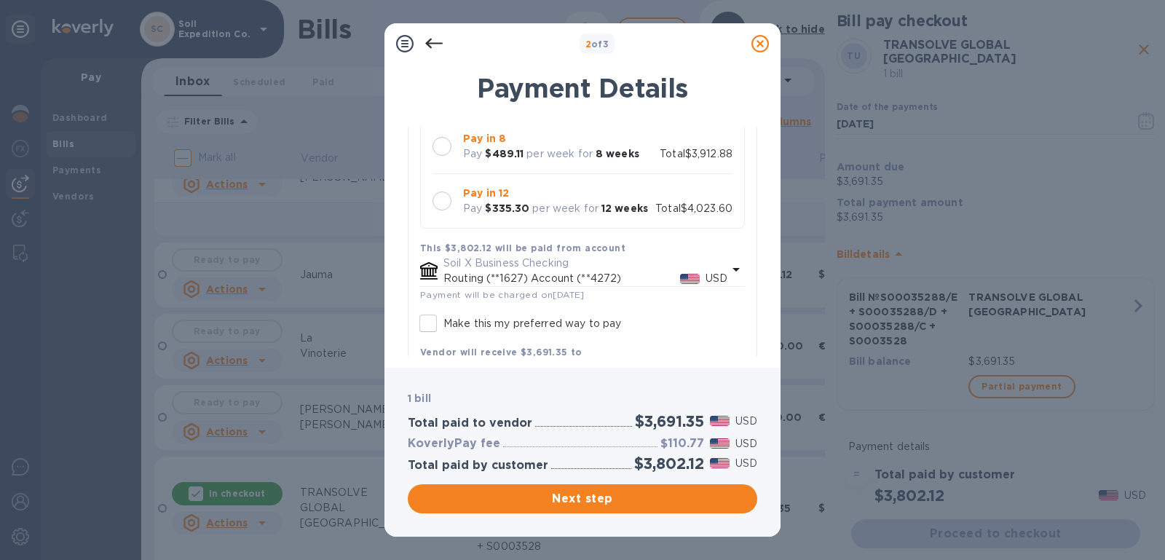
scroll to position [285, 0]
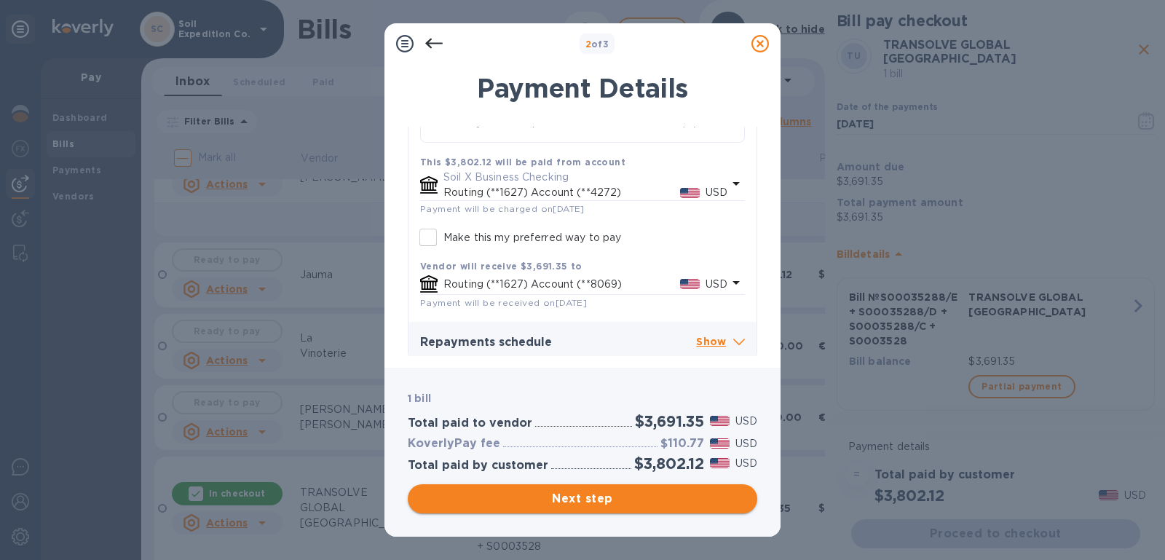
click at [605, 495] on span "Next step" at bounding box center [582, 498] width 326 height 17
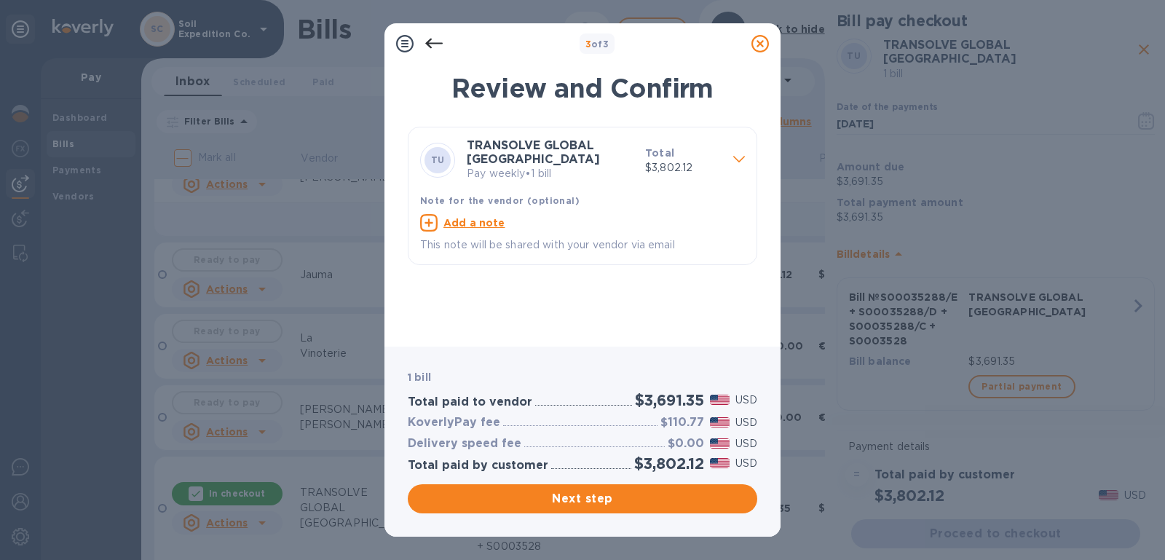
click at [471, 217] on u "Add a note" at bounding box center [475, 223] width 62 height 12
click at [484, 219] on textarea at bounding box center [571, 224] width 302 height 12
click at [604, 218] on textarea "Hello, terribly sorry this statement was not recorded" at bounding box center [571, 224] width 302 height 12
click at [559, 232] on textarea "Hello, terribly sorry this statement / bills was not recorded" at bounding box center [571, 230] width 302 height 24
click at [649, 218] on textarea "Hello, terribly sorry this statement / bills was not recorded" at bounding box center [571, 230] width 302 height 24
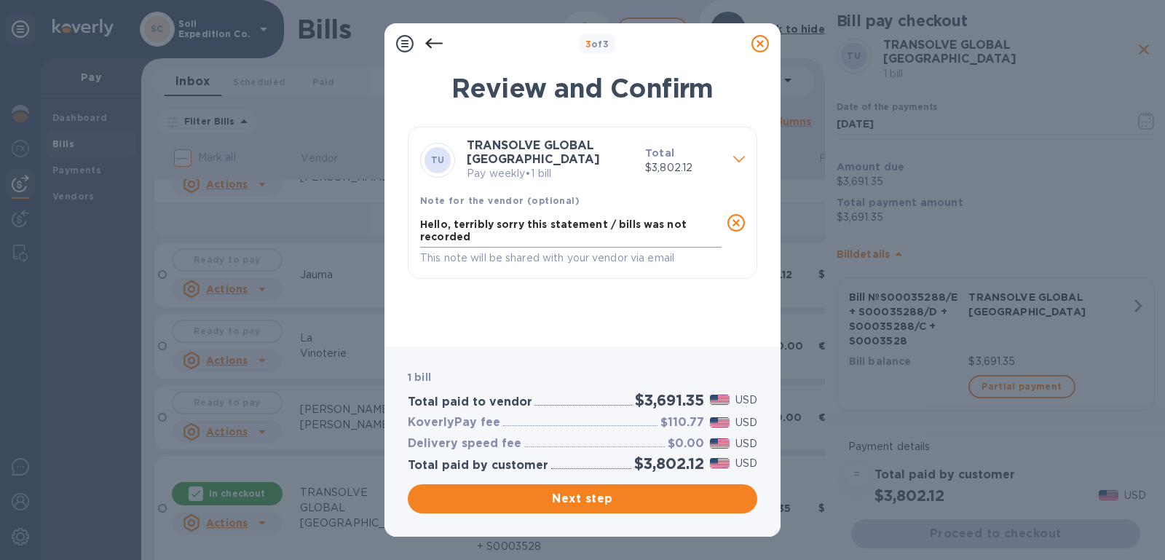
click at [649, 218] on textarea "Hello, terribly sorry this statement / bills was not recorded" at bounding box center [571, 230] width 302 height 24
click at [578, 229] on textarea "Hello, terribly sorry this statement / bills were not recorded" at bounding box center [571, 230] width 302 height 24
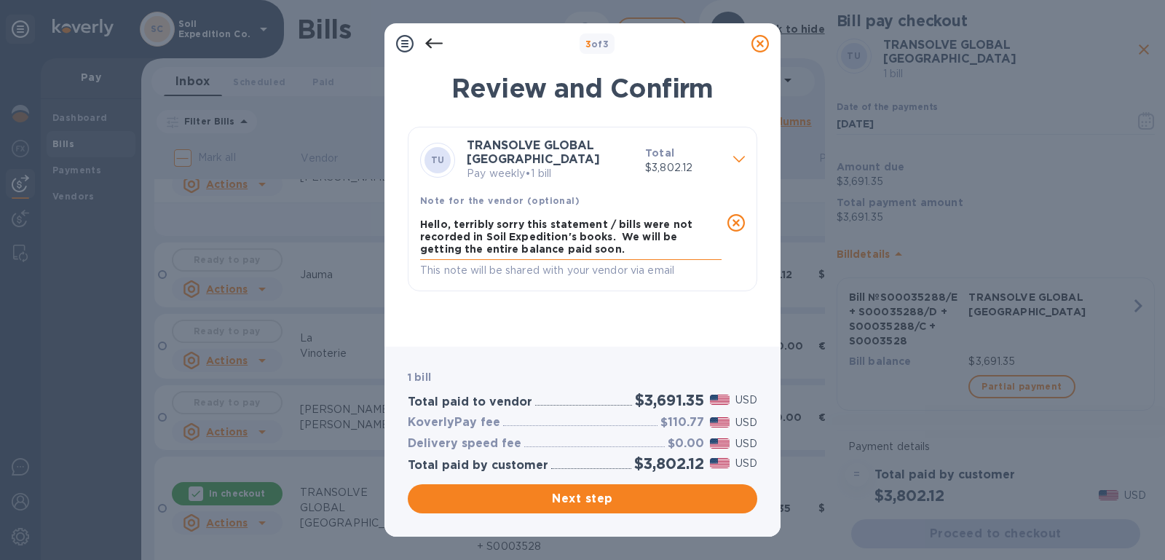
drag, startPoint x: 639, startPoint y: 216, endPoint x: 607, endPoint y: 217, distance: 31.3
click at [607, 218] on textarea "Hello, terribly sorry this statement / bills were not recorded in Soil Expediti…" at bounding box center [571, 236] width 302 height 36
click at [635, 220] on textarea "Hello, terribly sorry this statement / bills were not recorded in Soil Expediti…" at bounding box center [571, 236] width 302 height 36
drag, startPoint x: 663, startPoint y: 215, endPoint x: 603, endPoint y: 218, distance: 60.5
click at [603, 218] on textarea "Hello, terribly sorry this statement / bills were not recorded in Soil Expediti…" at bounding box center [571, 236] width 302 height 36
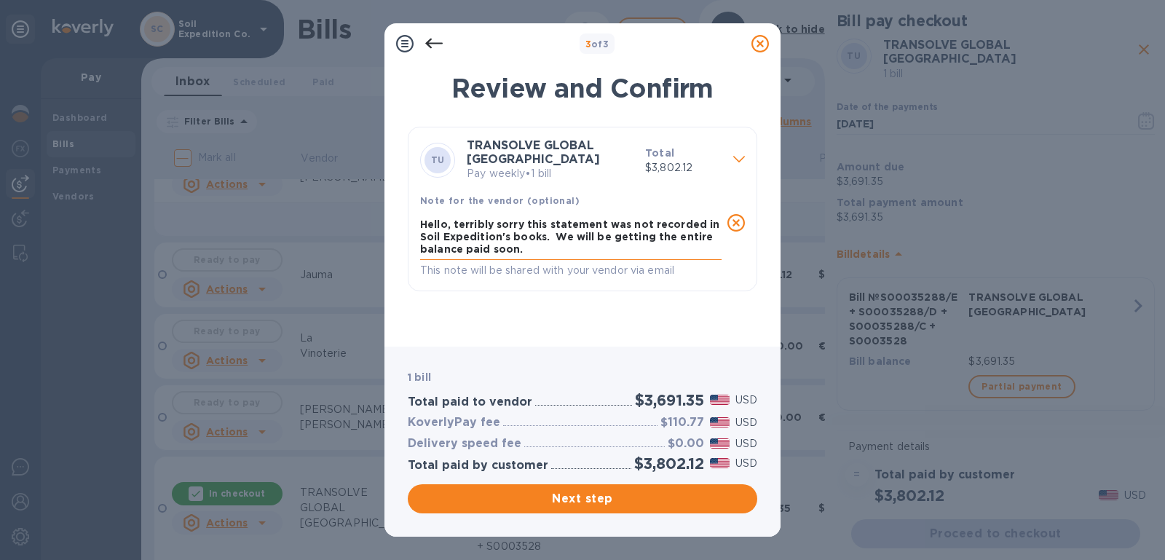
click at [571, 243] on textarea "Hello, terribly sorry this statement was not recorded in Soil Expedition's book…" at bounding box center [571, 236] width 302 height 36
click at [564, 243] on textarea "Hello, terribly sorry this statement was not recorded in Soil Expedition's book…" at bounding box center [571, 236] width 302 height 36
type textarea "Hello, terribly sorry this statement was not recorded in Soil Expedition's book…"
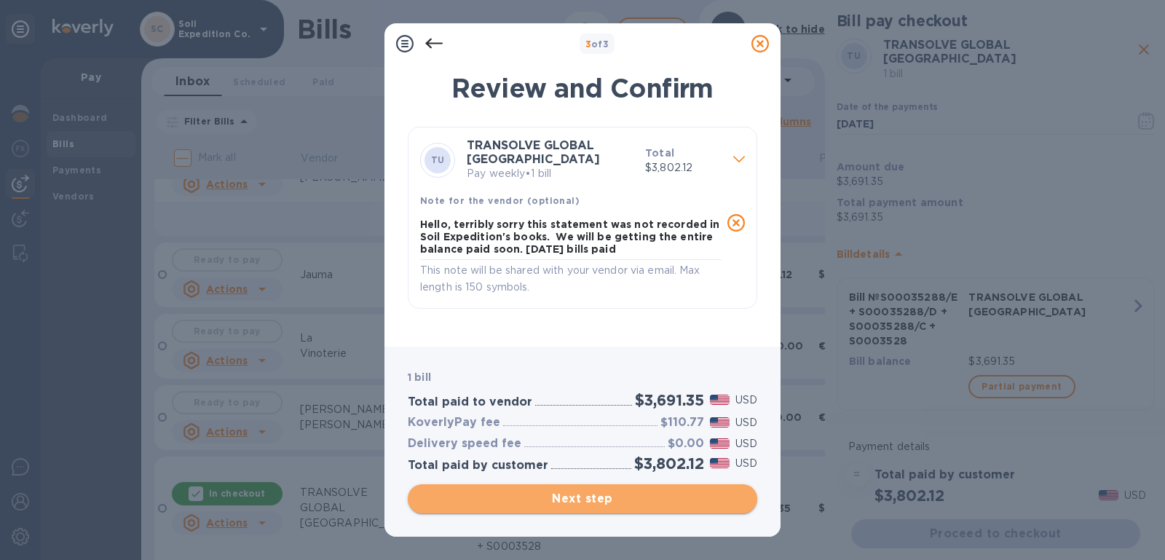
click at [646, 494] on span "Next step" at bounding box center [582, 498] width 326 height 17
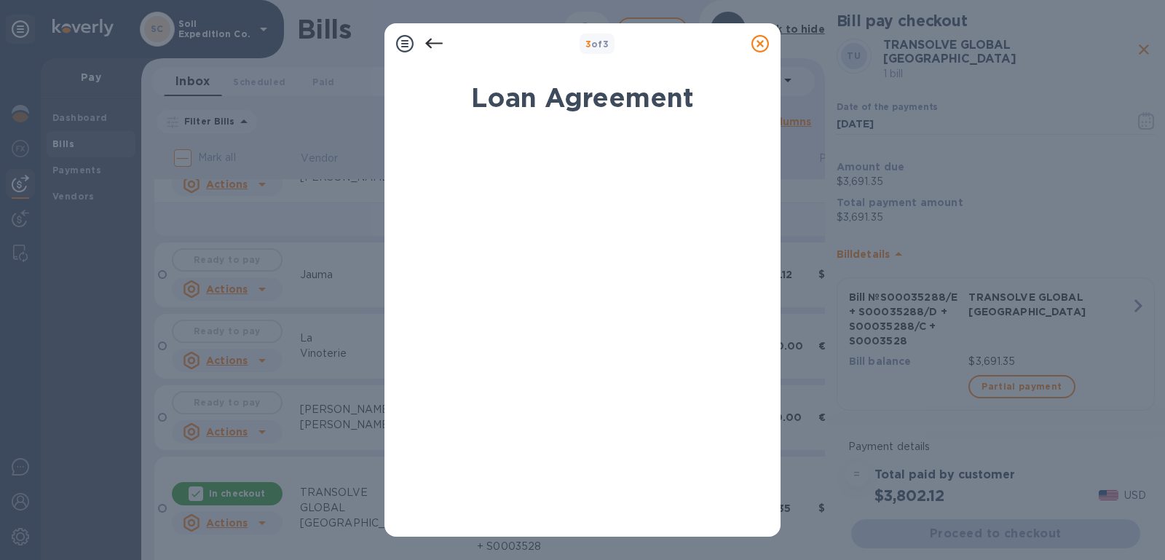
scroll to position [268, 0]
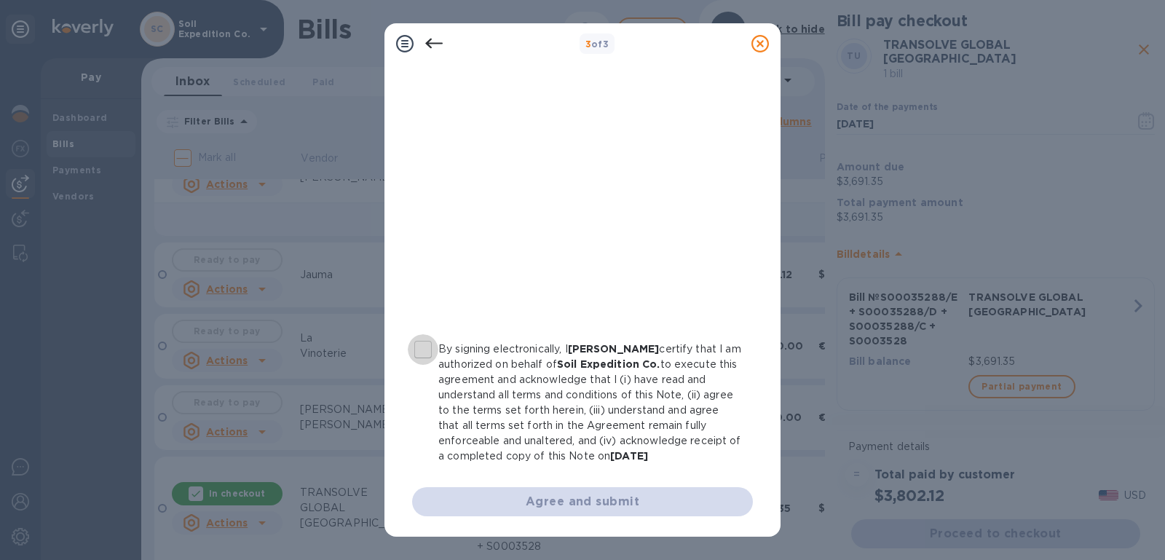
click at [424, 336] on input "By signing electronically, I BRETT Pallesen certify that I am authorized on beh…" at bounding box center [423, 349] width 31 height 31
checkbox input "true"
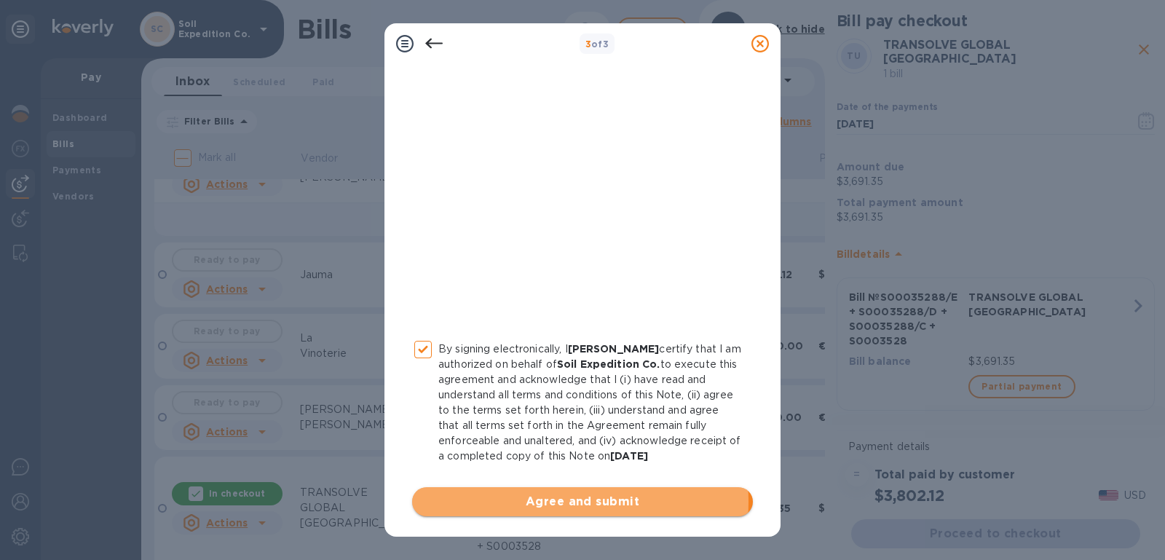
click at [564, 502] on span "Agree and submit" at bounding box center [583, 501] width 318 height 17
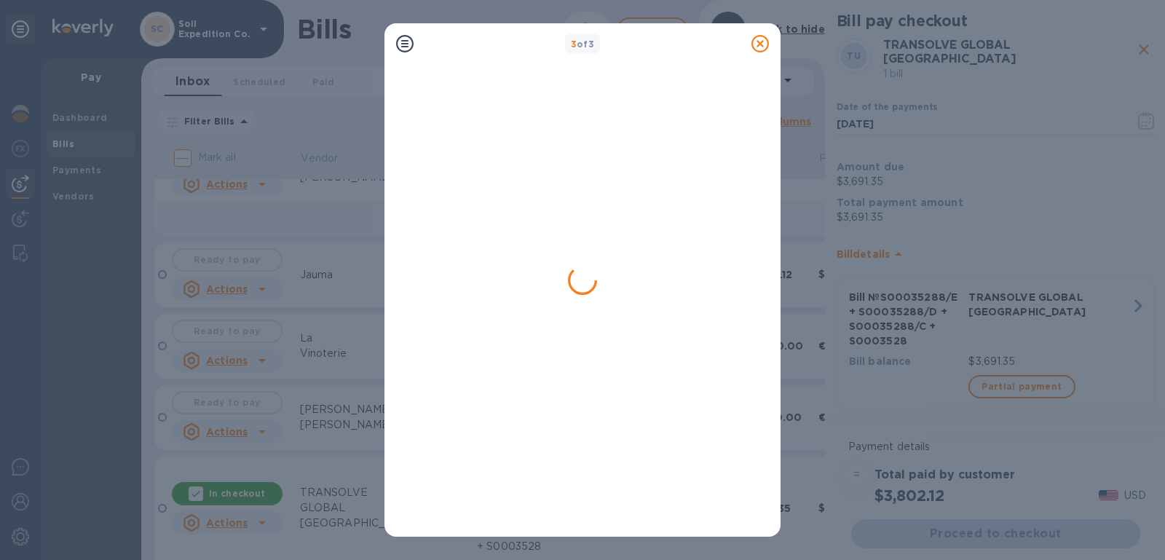
scroll to position [0, 0]
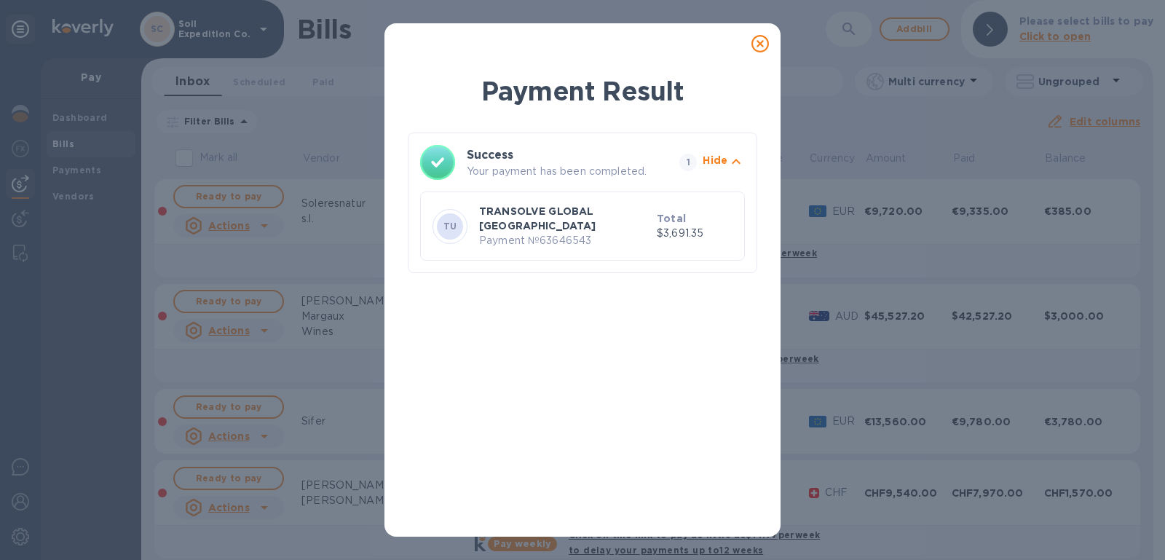
click at [766, 56] on div at bounding box center [760, 43] width 29 height 29
click at [763, 42] on icon at bounding box center [760, 43] width 17 height 17
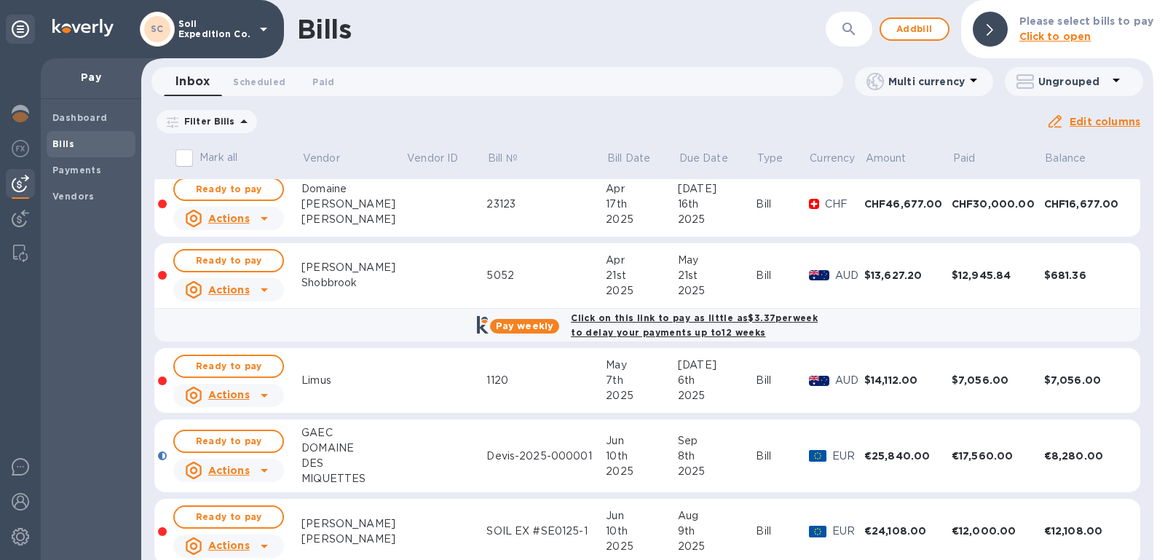
scroll to position [1146, 0]
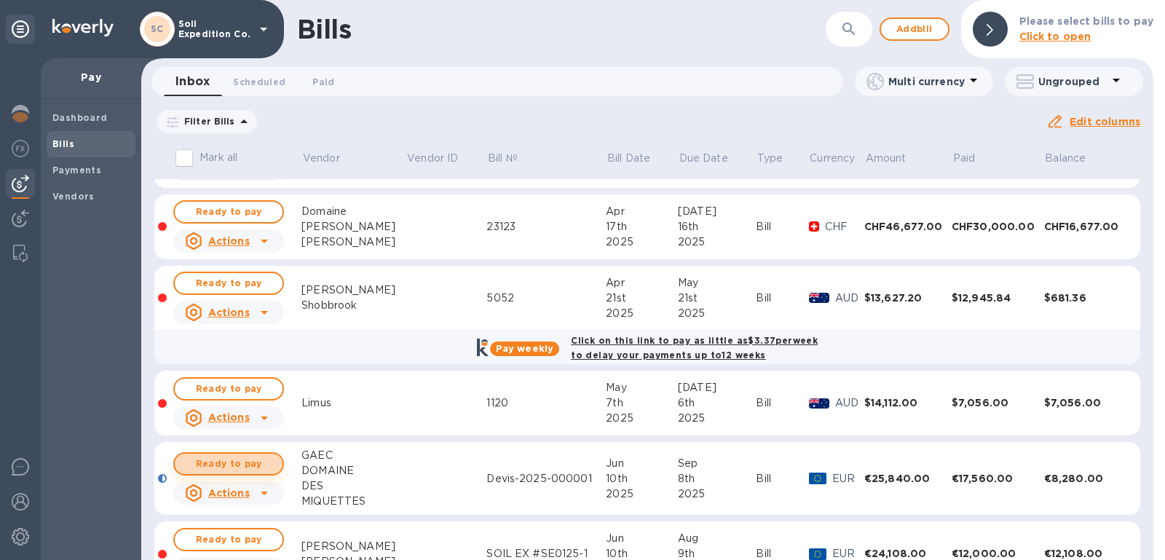
click at [244, 459] on span "Ready to pay" at bounding box center [228, 463] width 84 height 17
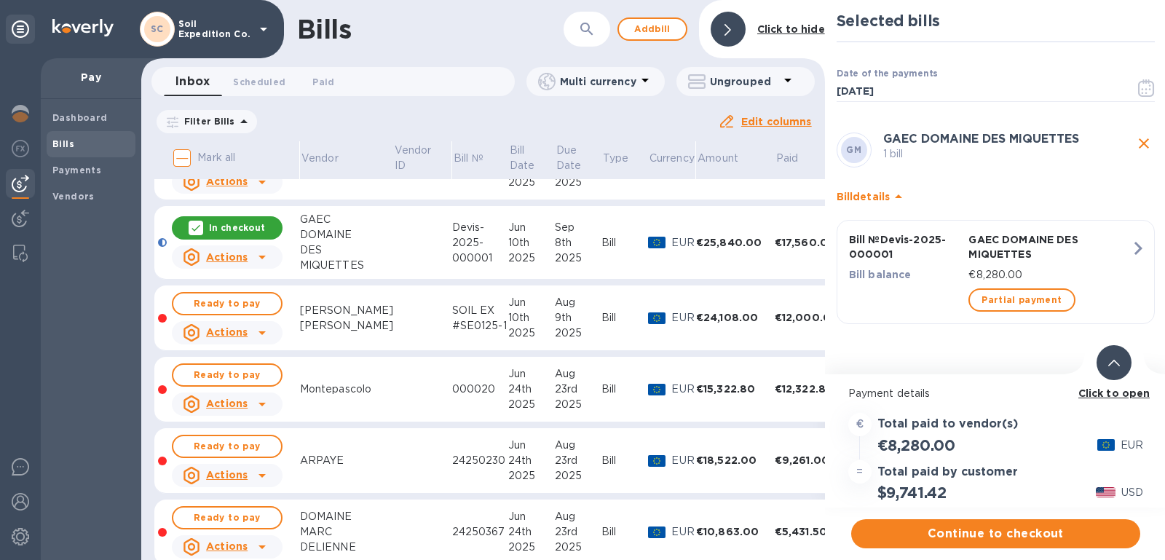
scroll to position [1408, 0]
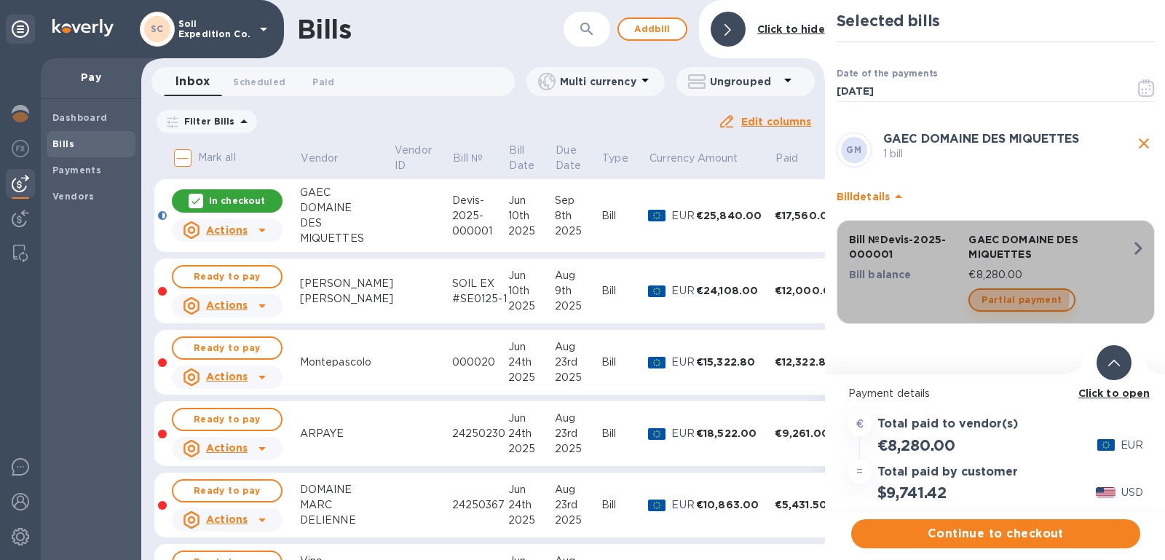
click at [1013, 295] on span "Partial payment" at bounding box center [1022, 299] width 80 height 17
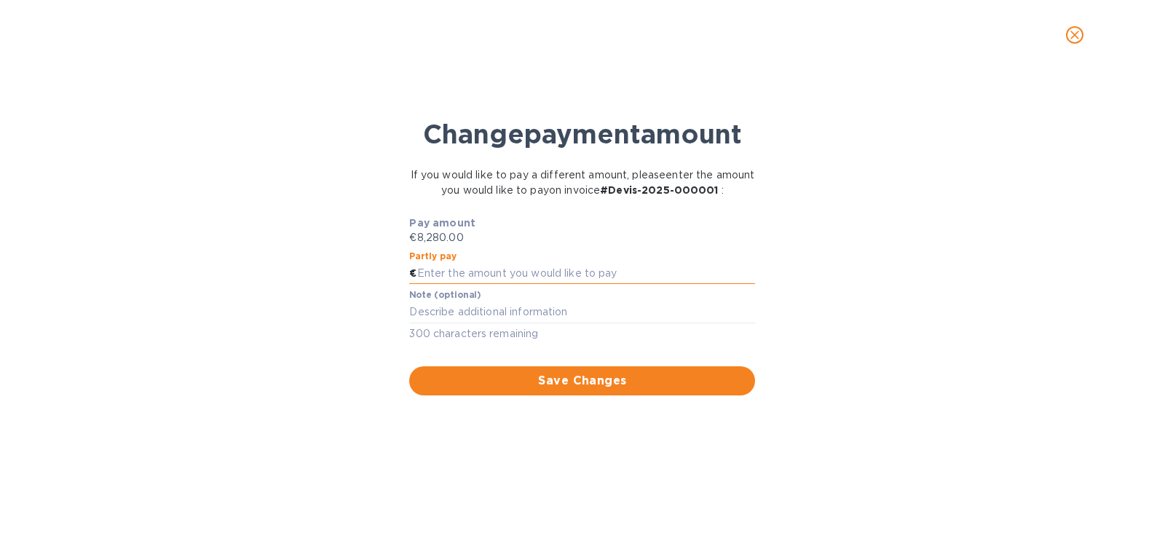
click at [523, 277] on input "text" at bounding box center [586, 274] width 339 height 22
type input "2"
type input "4,000.00"
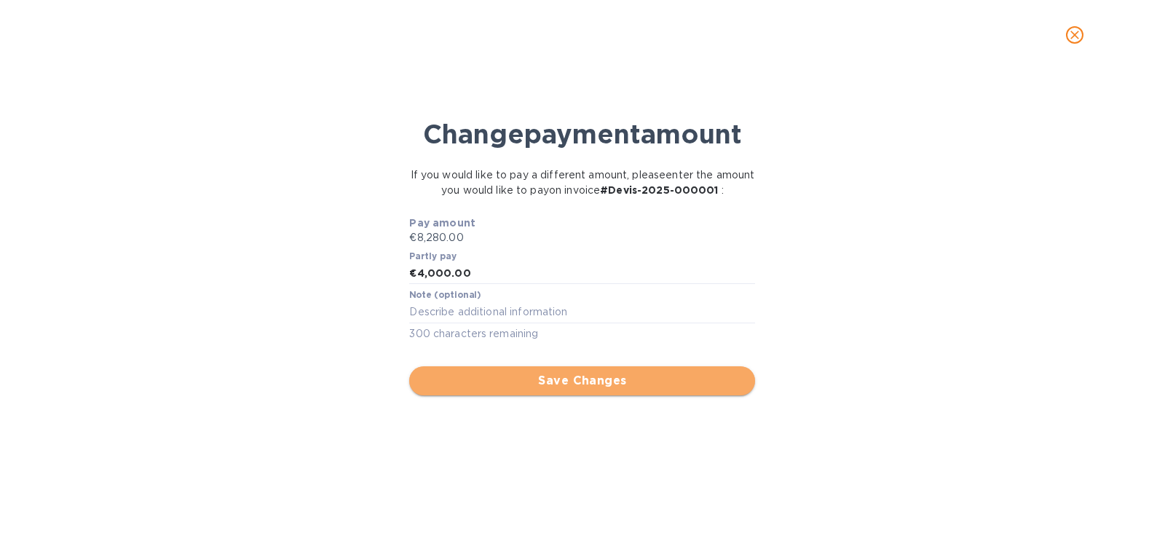
click at [618, 380] on span "Save Changes" at bounding box center [582, 380] width 323 height 17
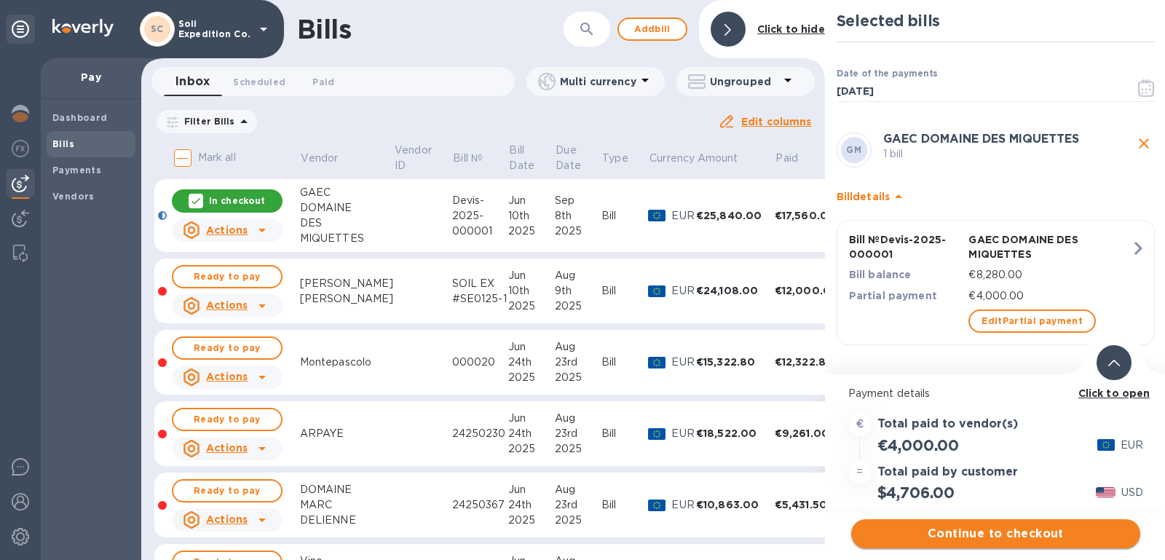
click at [1041, 529] on span "Continue to checkout" at bounding box center [996, 533] width 266 height 17
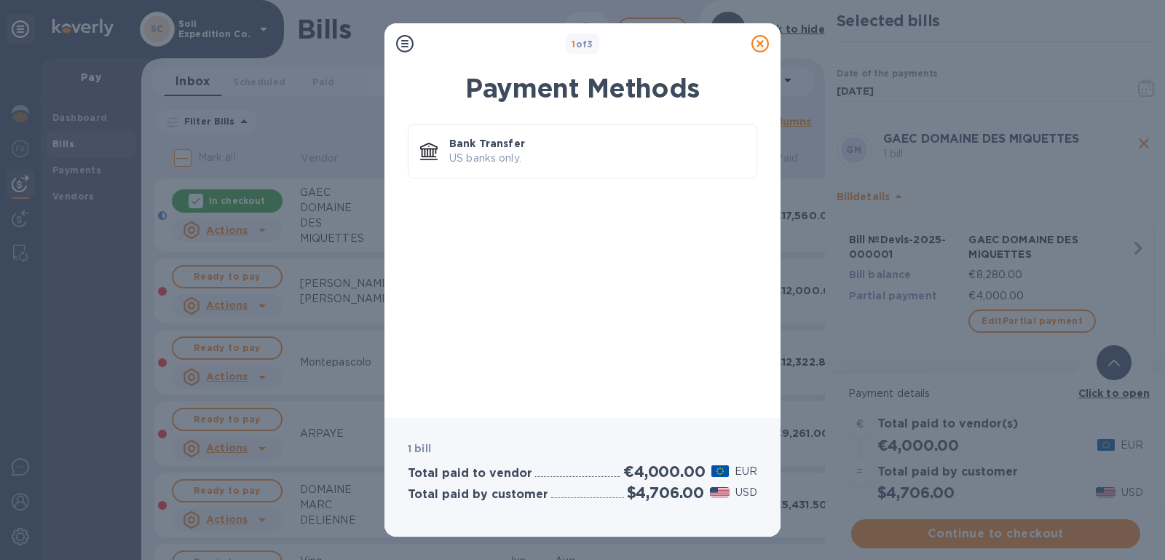
click at [755, 41] on icon at bounding box center [760, 43] width 17 height 17
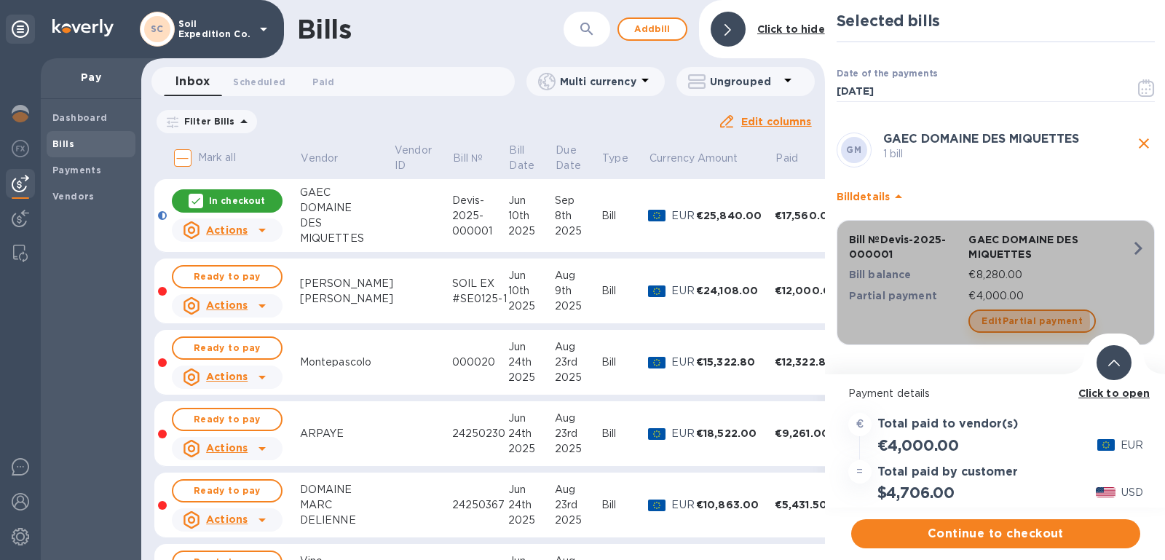
click at [1004, 321] on span "Edit Partial payment" at bounding box center [1032, 320] width 101 height 17
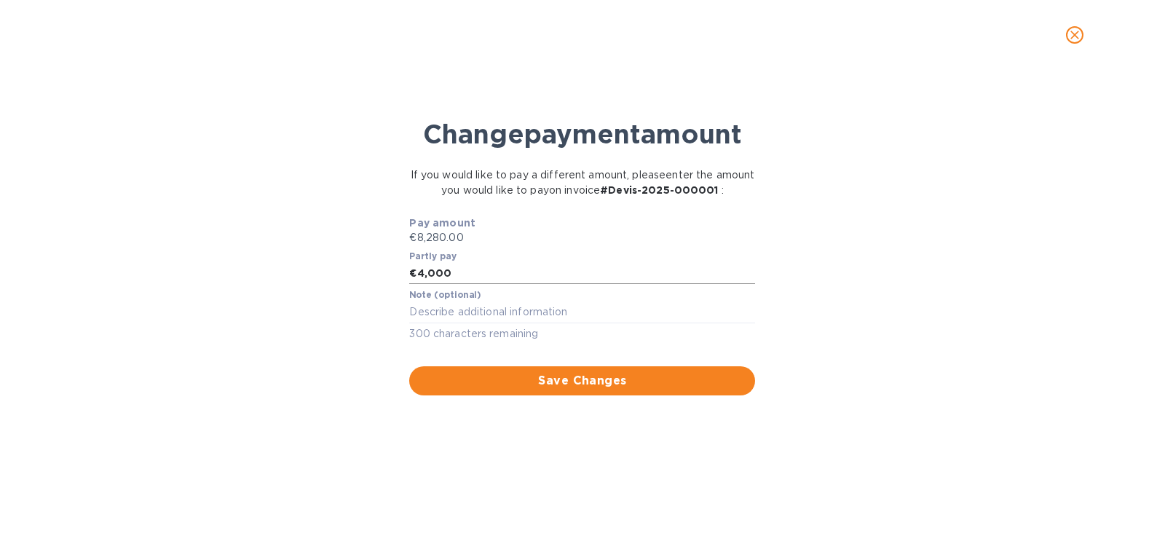
click at [501, 273] on input "4,000" at bounding box center [586, 274] width 339 height 22
type input "3,600.00"
click at [540, 393] on button "Save Changes" at bounding box center [582, 380] width 346 height 29
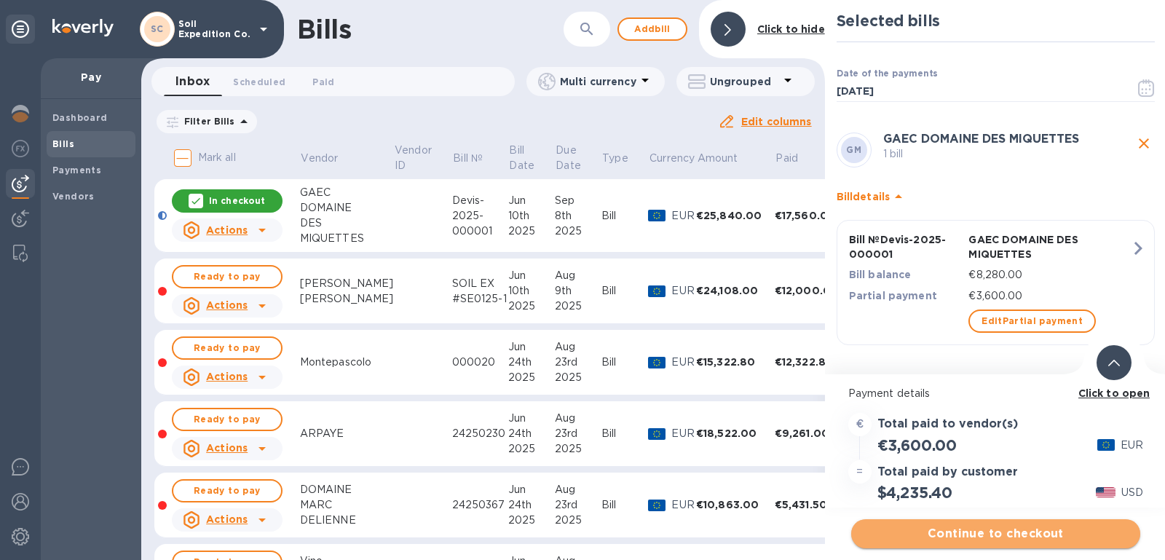
click at [972, 531] on span "Continue to checkout" at bounding box center [996, 533] width 266 height 17
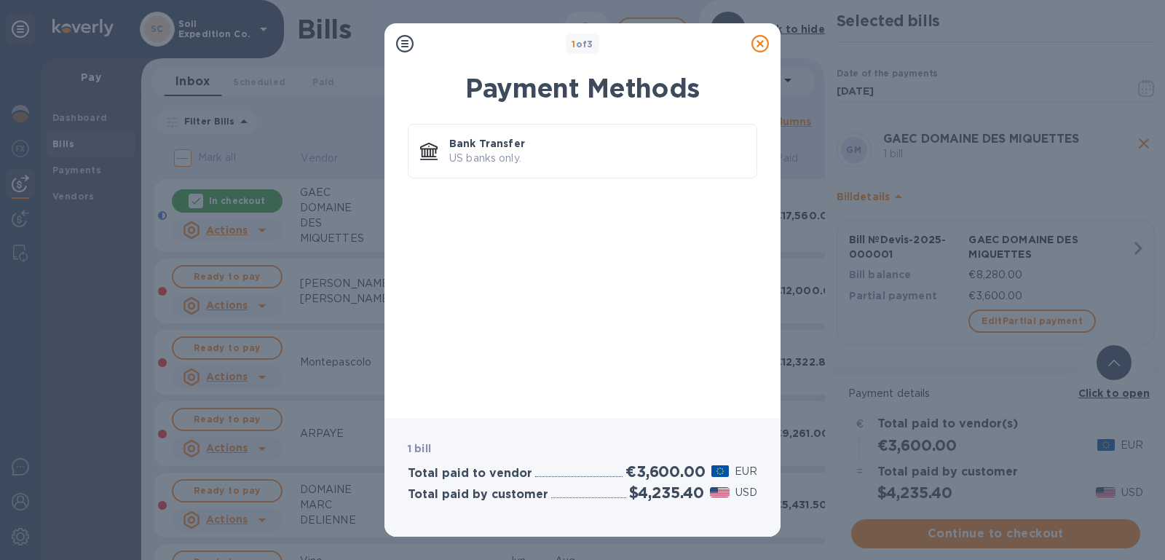
click at [763, 47] on icon at bounding box center [760, 43] width 17 height 17
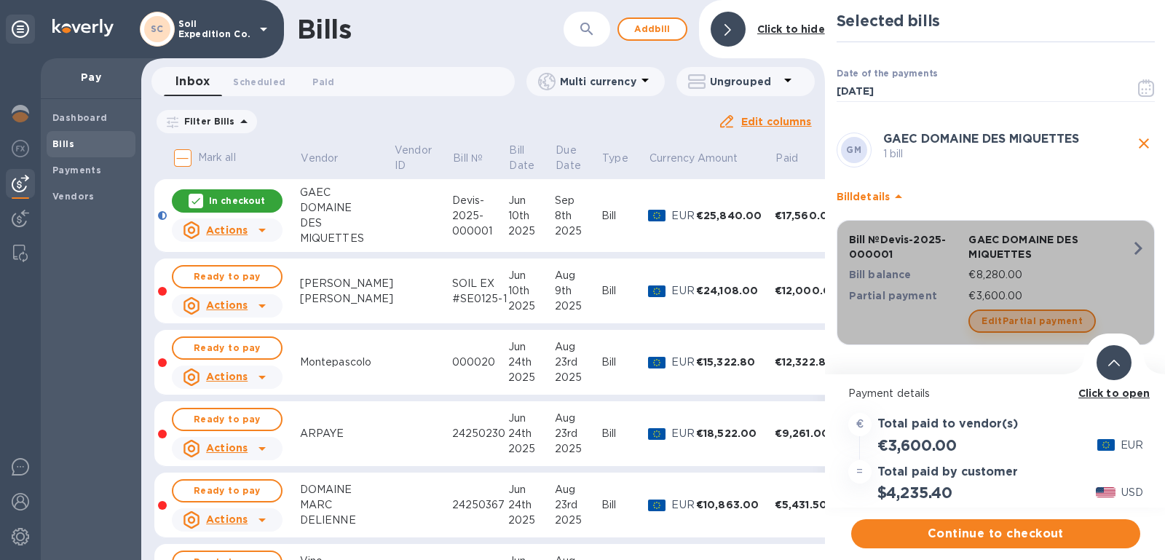
click at [1039, 310] on button "Edit Partial payment" at bounding box center [1032, 321] width 127 height 23
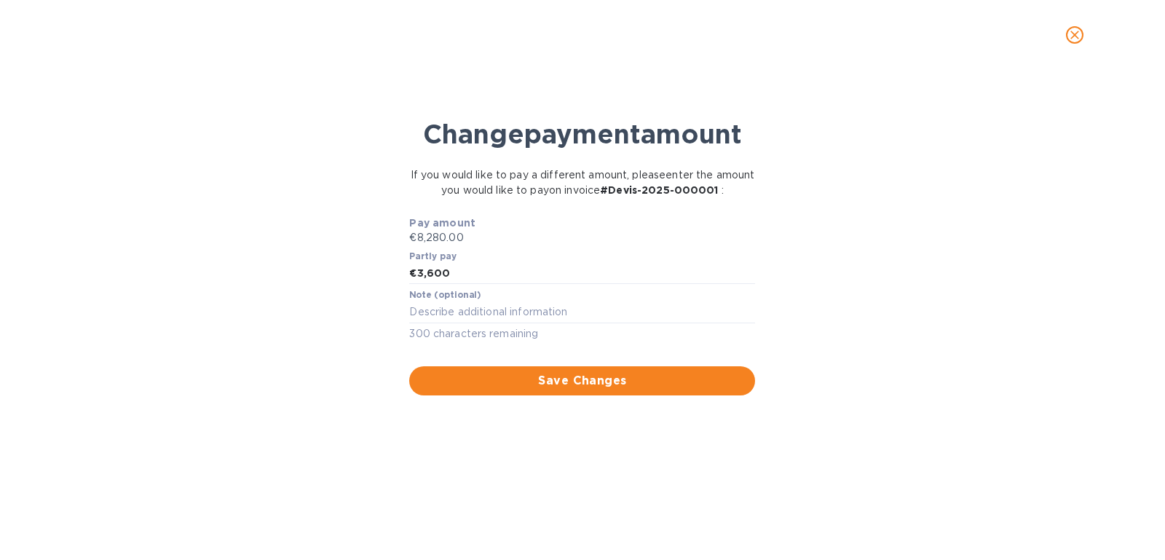
click at [684, 284] on div "Partly pay € 3,600" at bounding box center [582, 267] width 352 height 39
click at [664, 267] on input "3,600" at bounding box center [586, 274] width 339 height 22
type input "3,500.00"
click at [581, 398] on div "Pay amount €8,280.00 Partly pay € 3,500.00 Note (optional) x 300 characters rem…" at bounding box center [583, 305] width 376 height 197
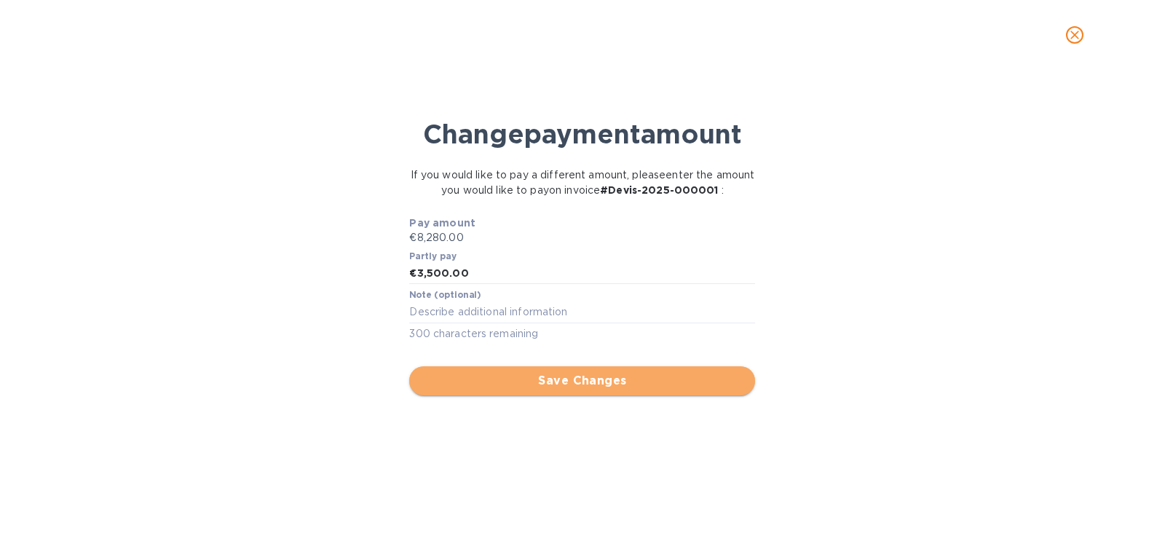
click at [591, 368] on button "Save Changes" at bounding box center [582, 380] width 346 height 29
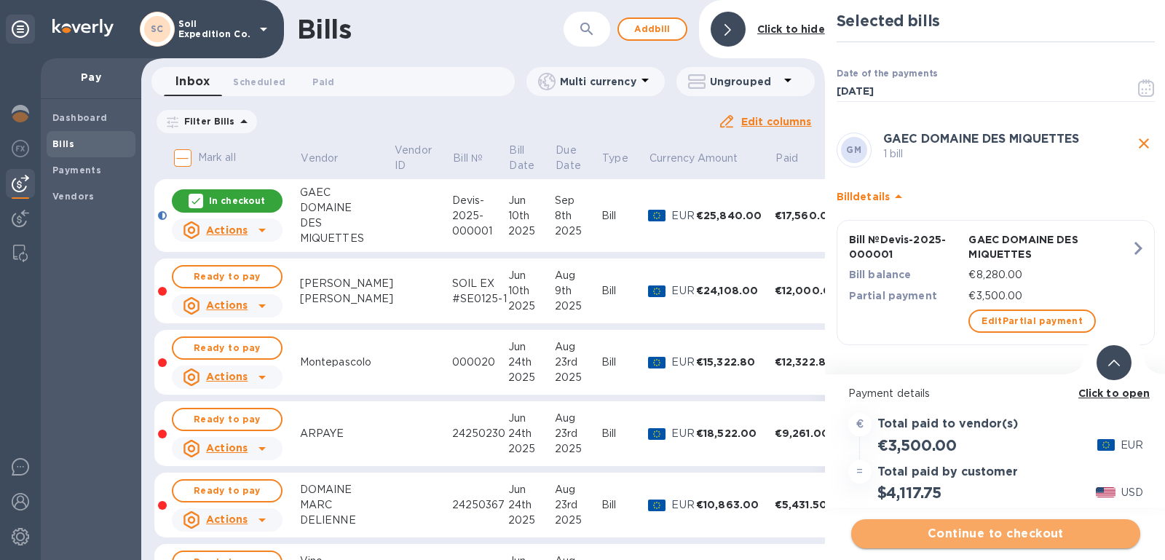
click at [1004, 532] on span "Continue to checkout" at bounding box center [996, 533] width 266 height 17
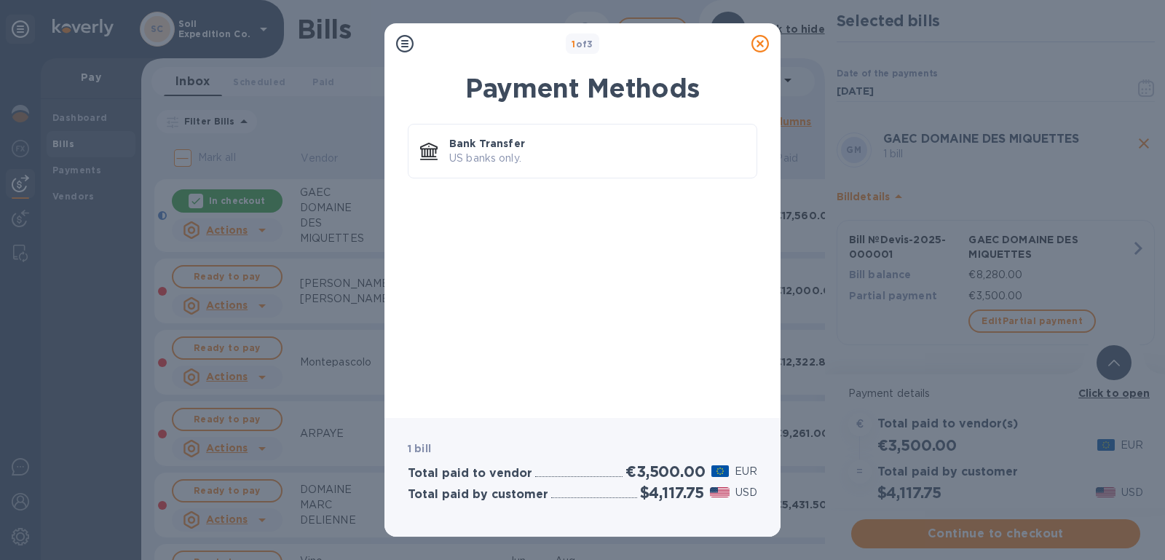
click at [766, 40] on icon at bounding box center [760, 43] width 17 height 17
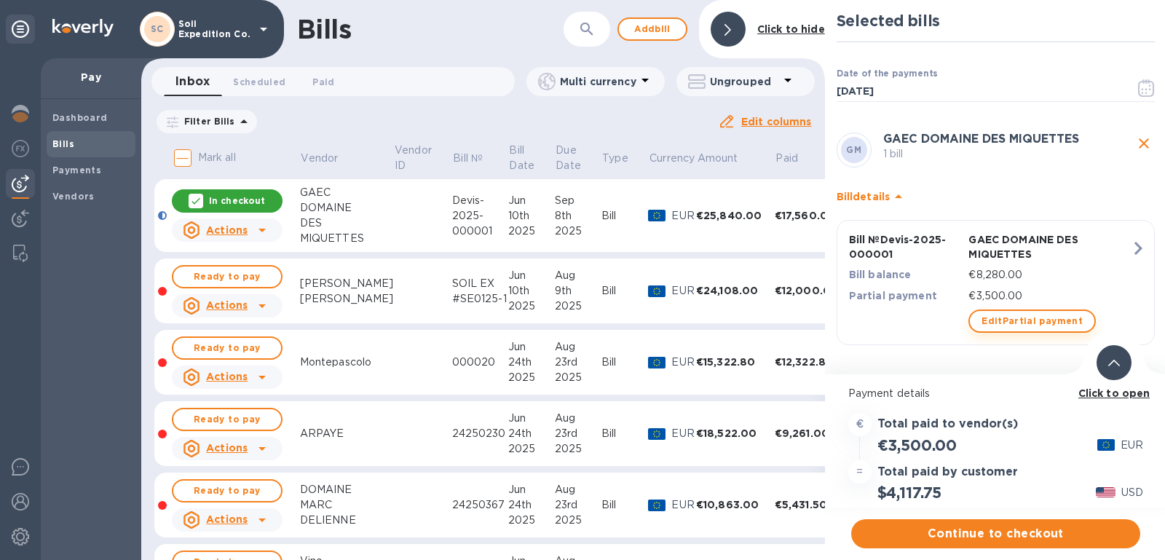
click at [1044, 313] on span "Edit Partial payment" at bounding box center [1032, 320] width 101 height 17
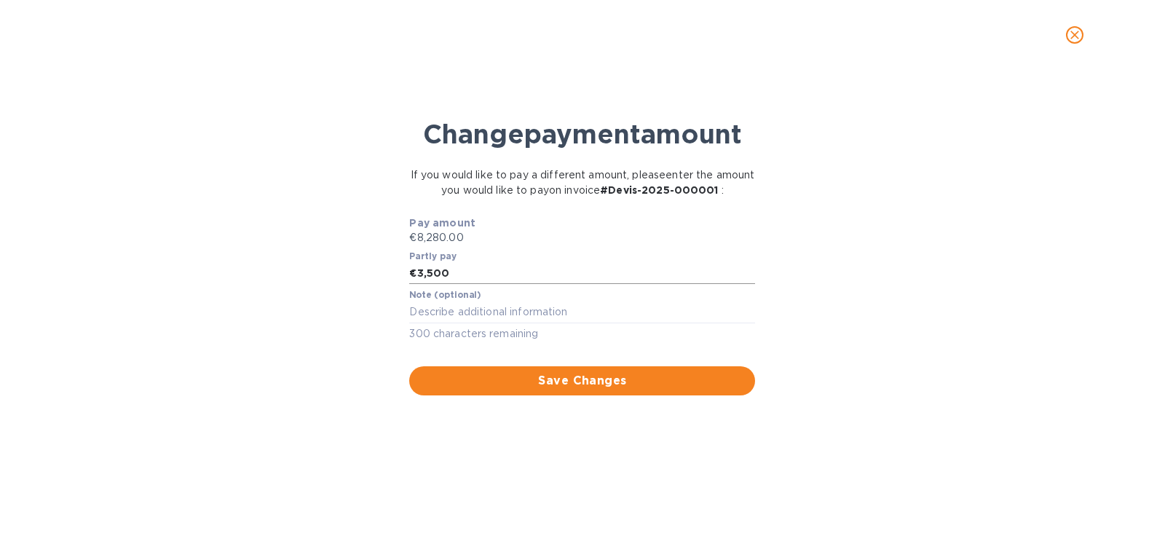
click at [490, 280] on input "3,500" at bounding box center [586, 274] width 339 height 22
type input "3"
type input "4"
type input "3,400.00"
click at [544, 387] on span "Save Changes" at bounding box center [582, 380] width 323 height 17
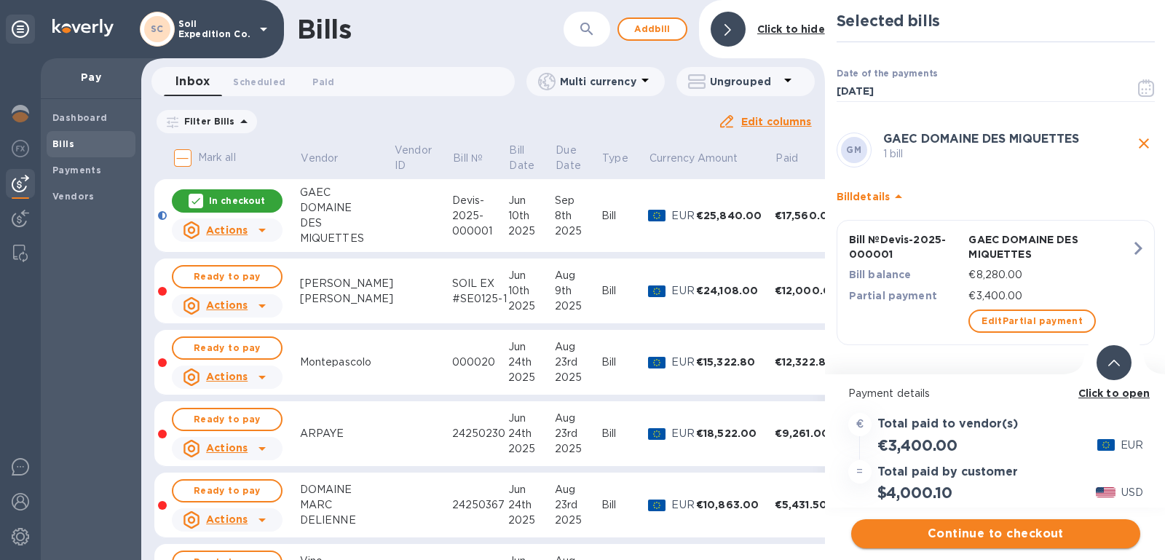
click at [1025, 527] on span "Continue to checkout" at bounding box center [996, 533] width 266 height 17
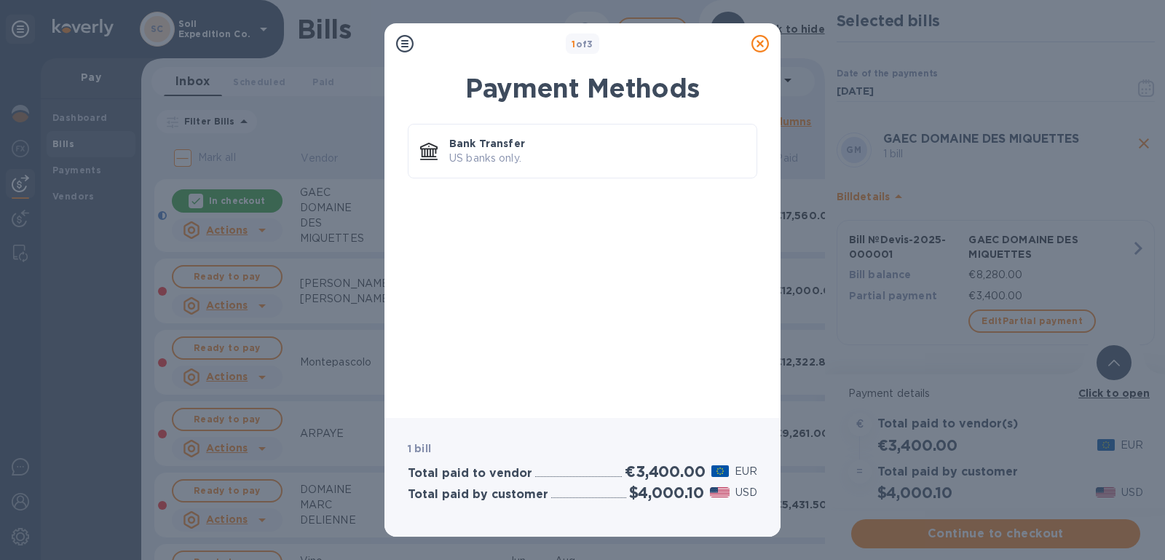
click at [767, 39] on icon at bounding box center [760, 43] width 17 height 17
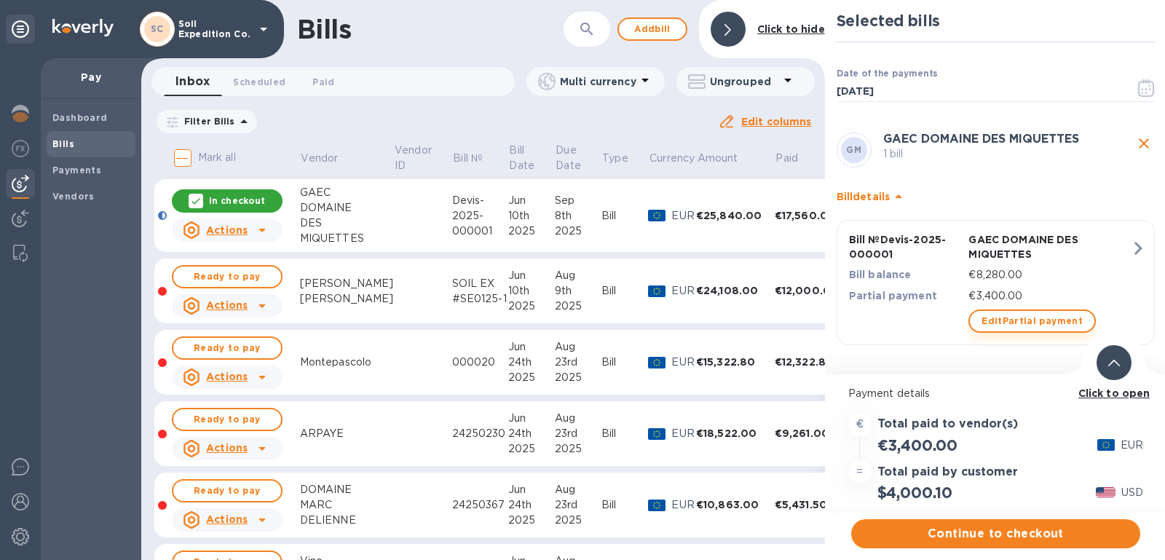
click at [1061, 319] on span "Edit Partial payment" at bounding box center [1032, 320] width 101 height 17
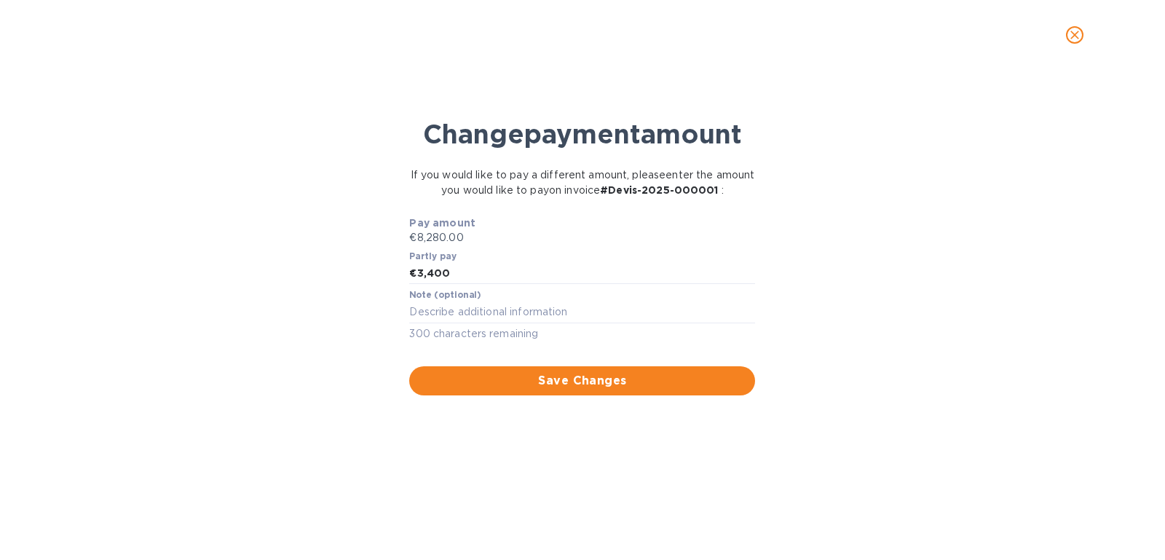
click at [542, 258] on div "Partly pay € 3,400" at bounding box center [582, 268] width 346 height 34
click at [535, 275] on input "3,400" at bounding box center [586, 274] width 339 height 22
type input "3"
type input "3,000.00"
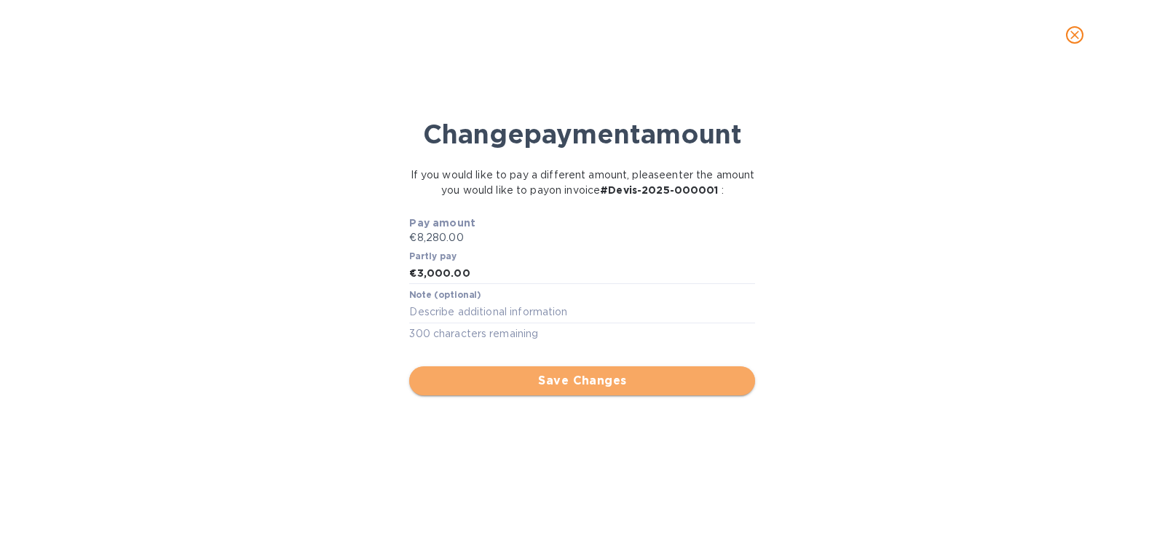
click at [589, 367] on button "Save Changes" at bounding box center [582, 380] width 346 height 29
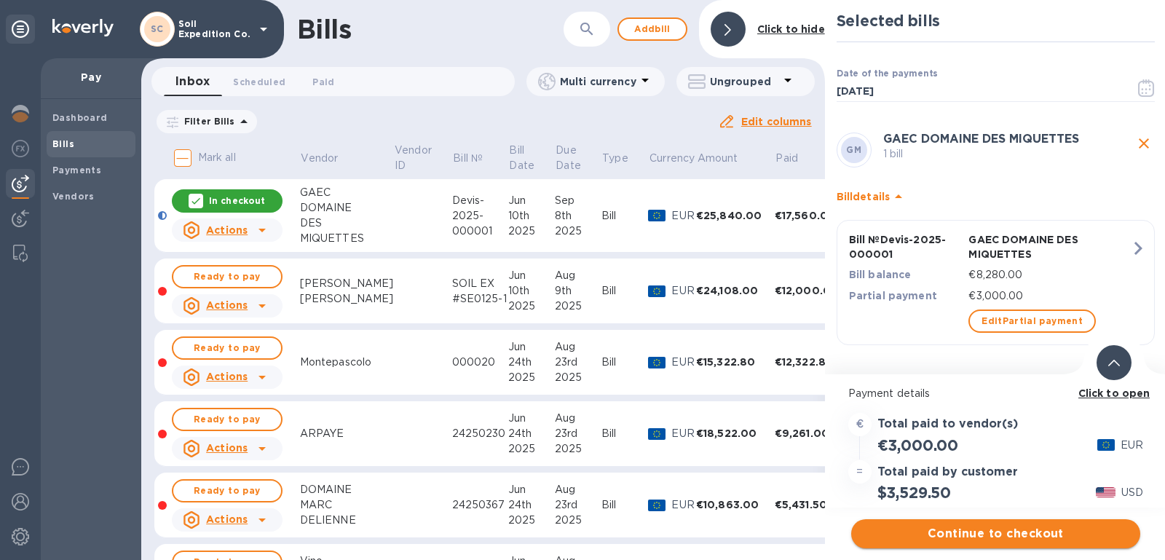
click at [992, 525] on span "Continue to checkout" at bounding box center [996, 533] width 266 height 17
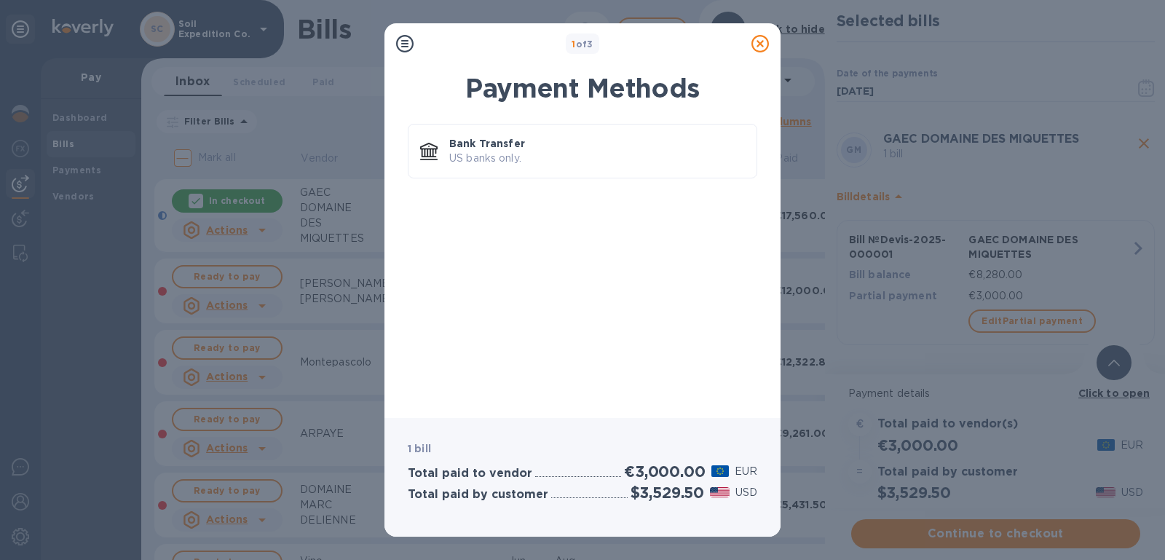
click at [761, 49] on icon at bounding box center [760, 43] width 17 height 17
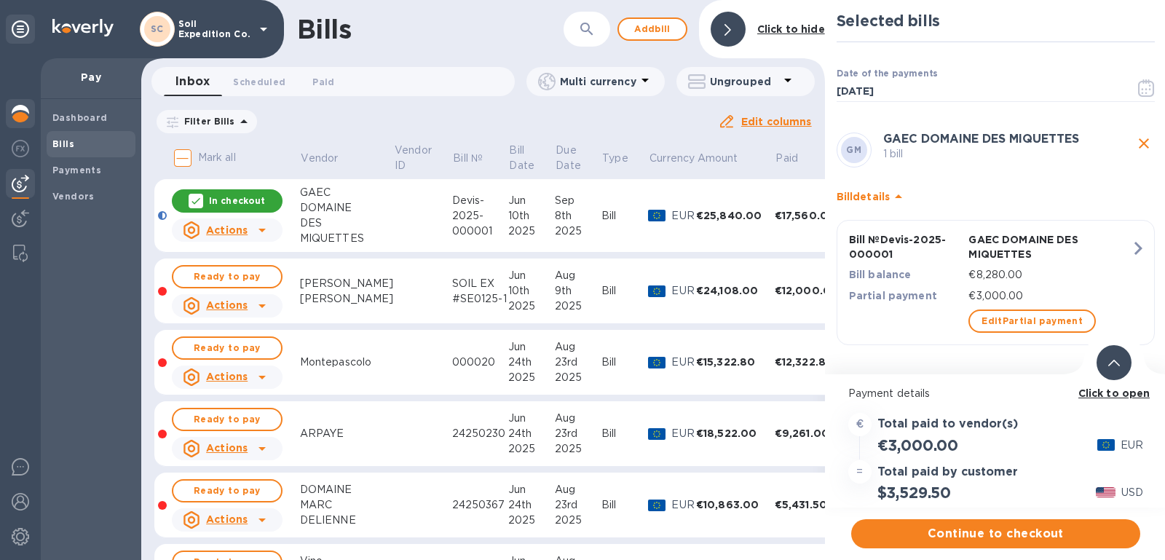
click at [25, 106] on img at bounding box center [20, 113] width 17 height 17
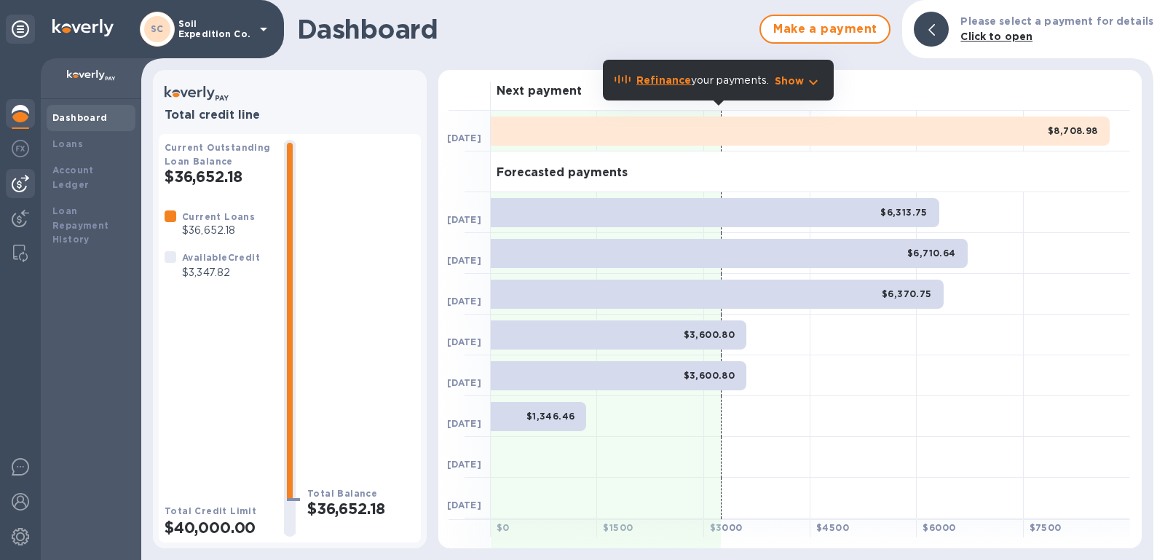
click at [23, 195] on div at bounding box center [20, 183] width 29 height 29
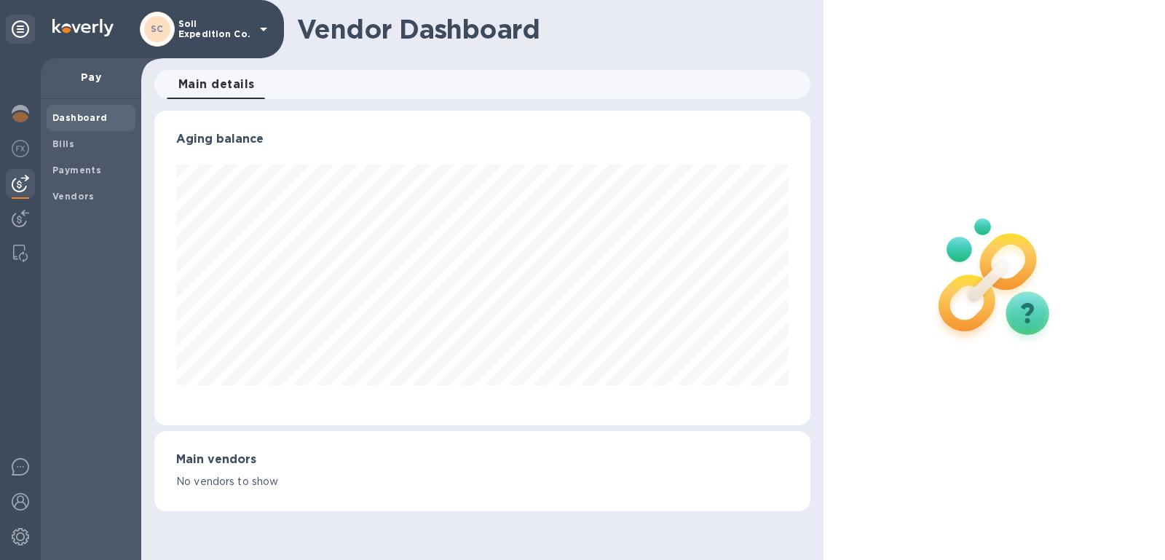
scroll to position [314, 656]
click at [71, 139] on b "Bills" at bounding box center [63, 143] width 22 height 11
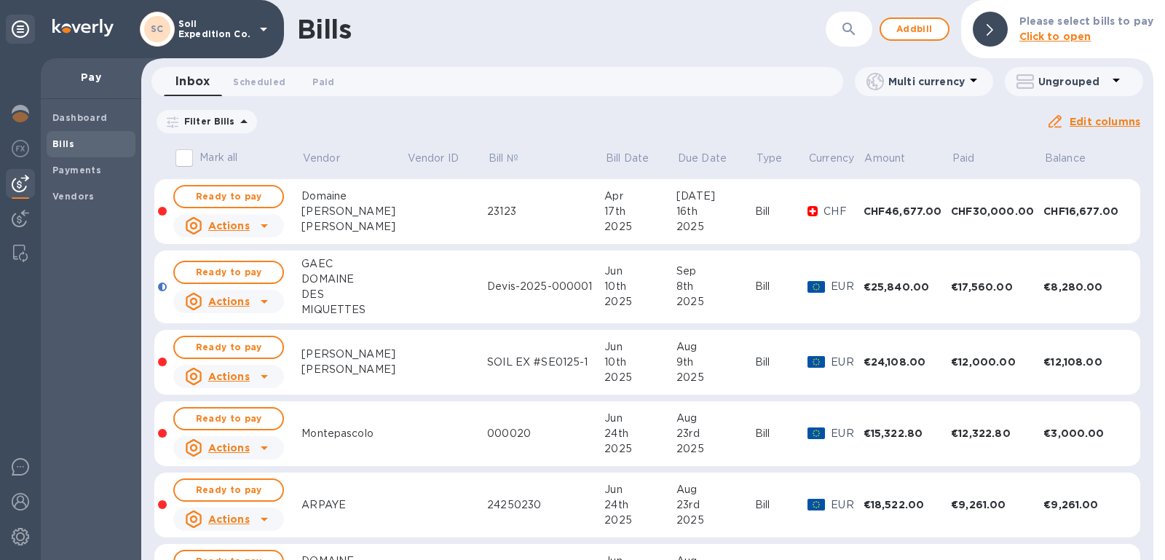
click at [0, 0] on div "Due date : 07/06/2025 to 11/03/2025" at bounding box center [0, 0] width 0 height 0
click at [0, 0] on icon at bounding box center [0, 0] width 0 height 0
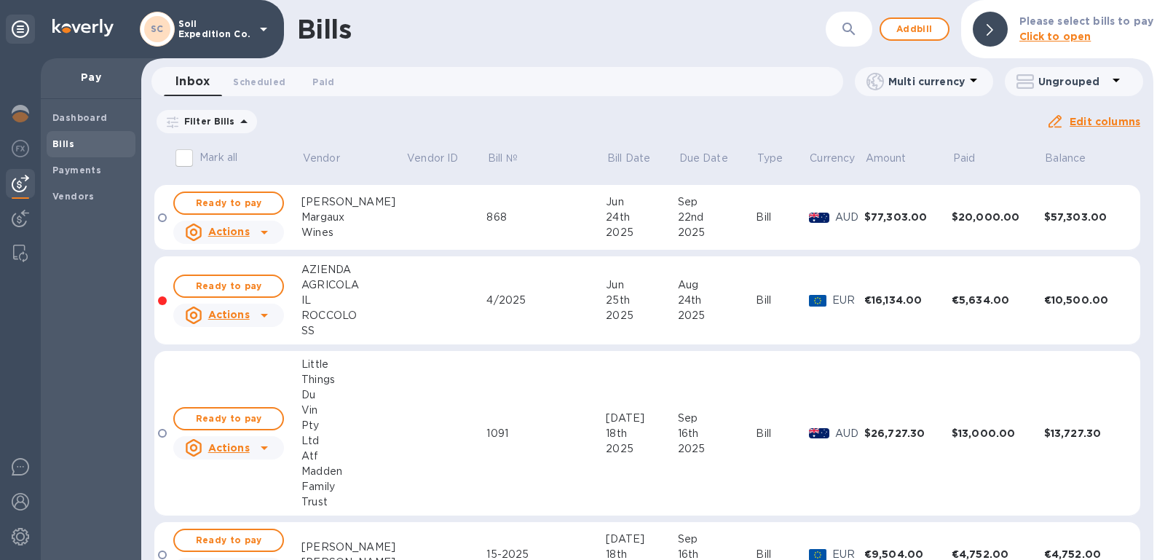
scroll to position [2091, 0]
